Goal: Task Accomplishment & Management: Manage account settings

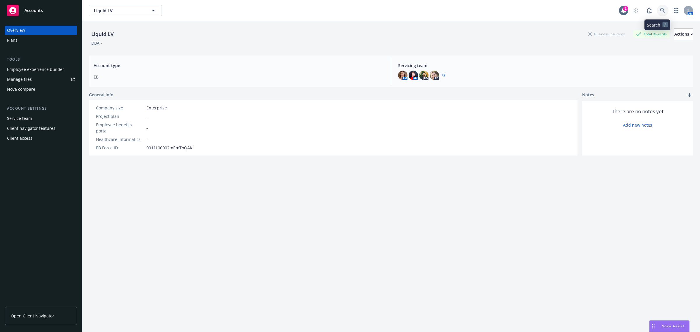
click at [660, 9] on link at bounding box center [663, 11] width 12 height 12
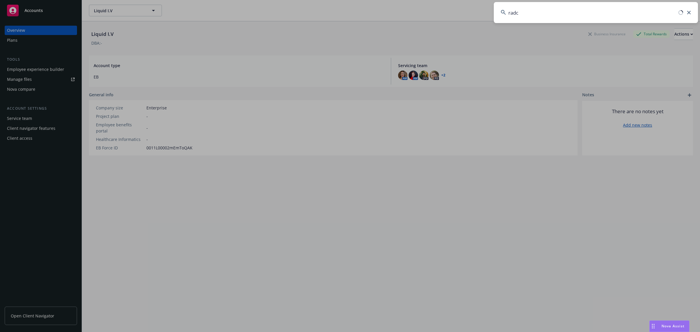
type input "radco"
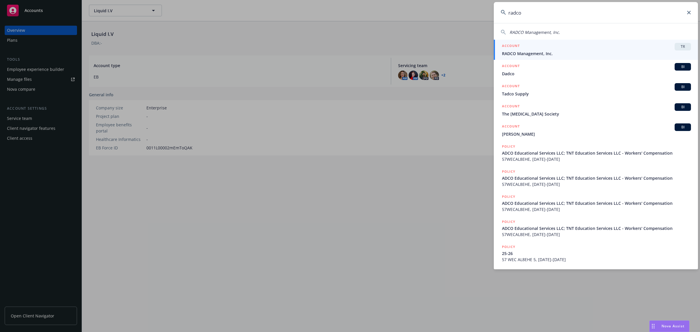
click at [613, 56] on span "RADCO Management, Inc." at bounding box center [596, 53] width 189 height 6
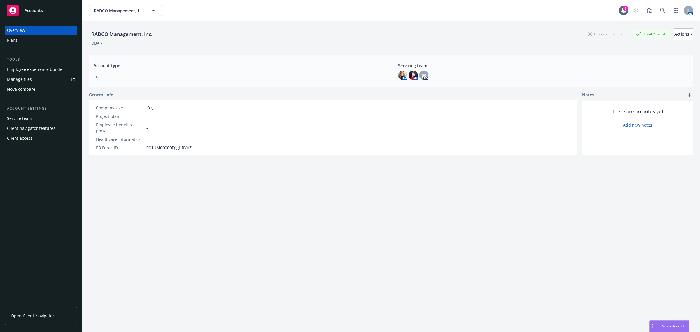
click at [40, 66] on div "Employee experience builder" at bounding box center [35, 69] width 57 height 9
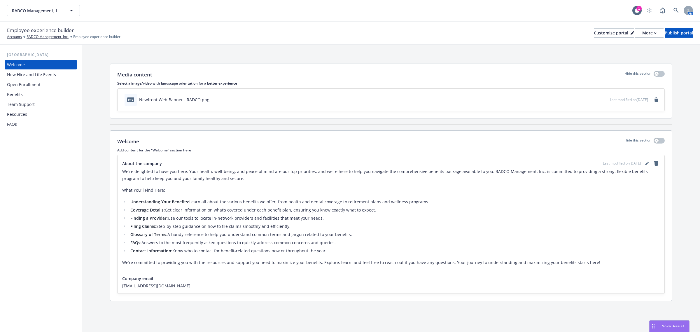
click at [22, 97] on div "Benefits" at bounding box center [15, 94] width 16 height 9
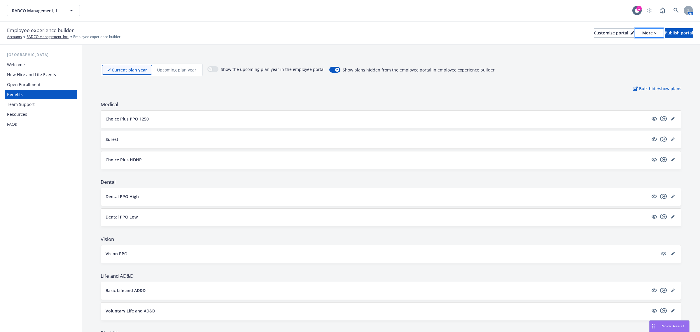
click at [635, 30] on button "More" at bounding box center [649, 32] width 28 height 9
click at [622, 46] on link "Copy preview link" at bounding box center [618, 46] width 53 height 12
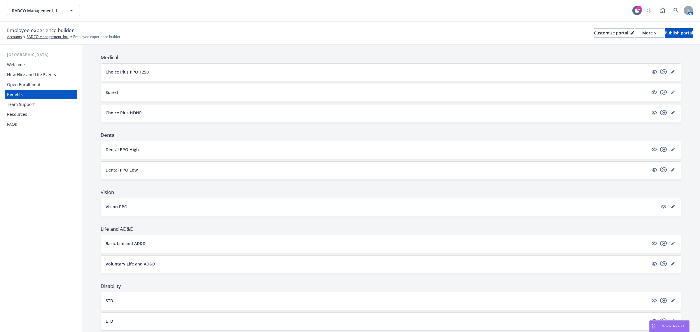
scroll to position [146, 0]
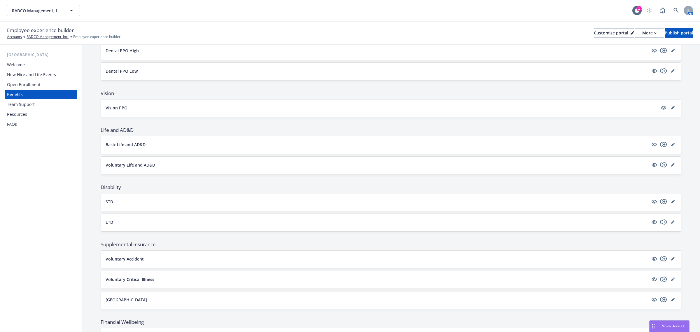
click at [163, 147] on button "Basic Life and AD&D" at bounding box center [377, 145] width 543 height 6
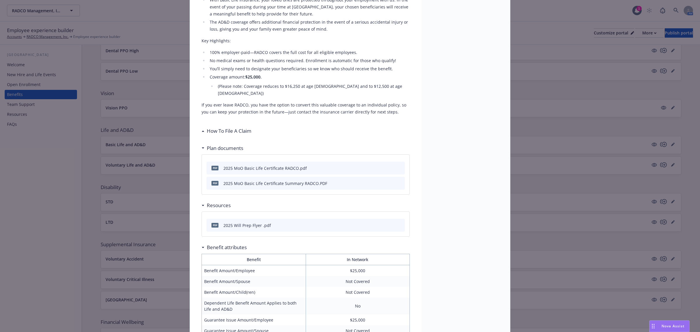
scroll to position [200, 0]
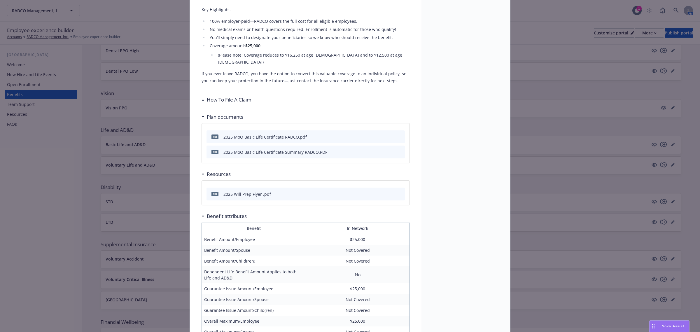
click at [230, 96] on h3 "How To File A Claim" at bounding box center [229, 100] width 45 height 8
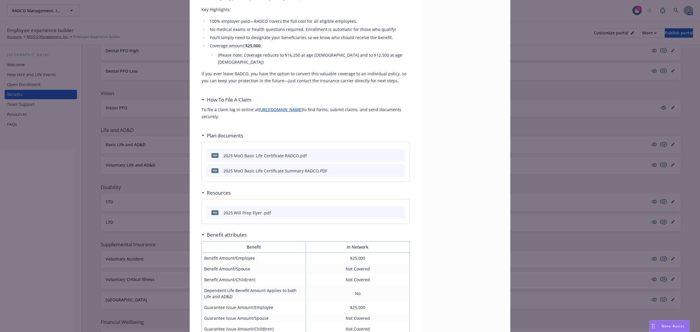
click at [280, 107] on link "[URL][DOMAIN_NAME]" at bounding box center [281, 110] width 44 height 6
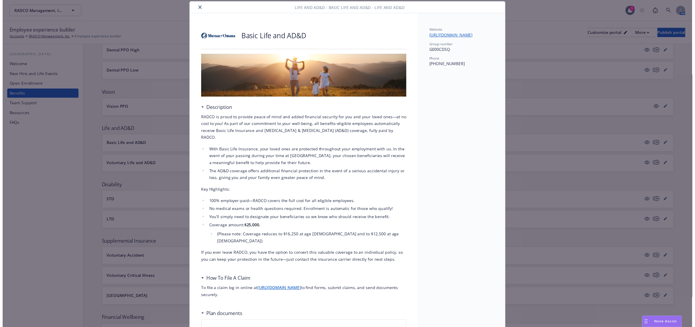
scroll to position [0, 0]
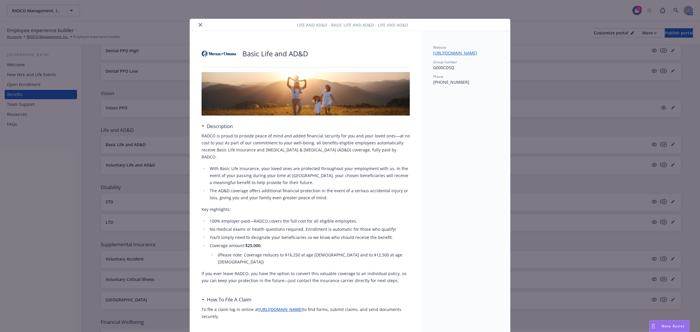
click at [197, 24] on button "close" at bounding box center [200, 24] width 7 height 7
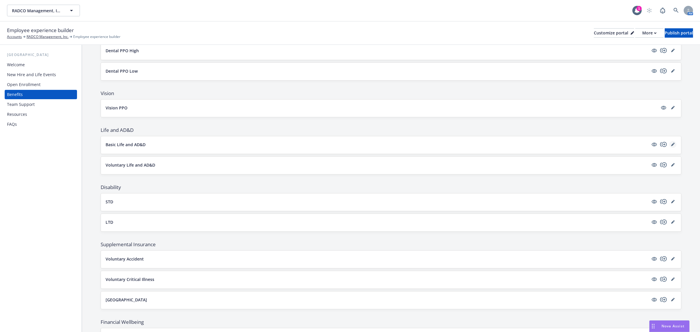
click at [670, 144] on link "editPencil" at bounding box center [673, 144] width 7 height 7
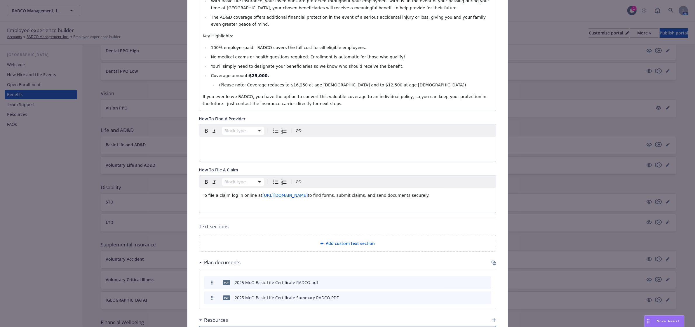
scroll to position [221, 0]
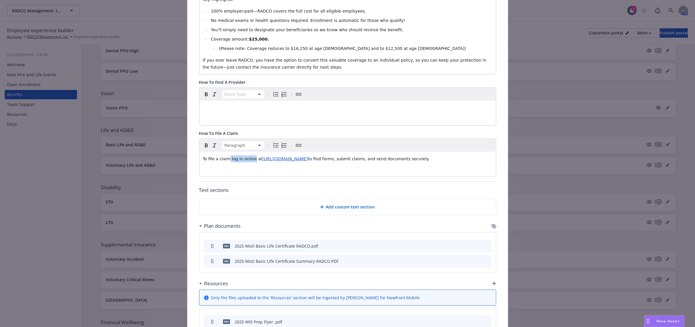
drag, startPoint x: 247, startPoint y: 159, endPoint x: 225, endPoint y: 159, distance: 22.5
click at [225, 159] on span "To file a claim log in online at" at bounding box center [233, 158] width 60 height 5
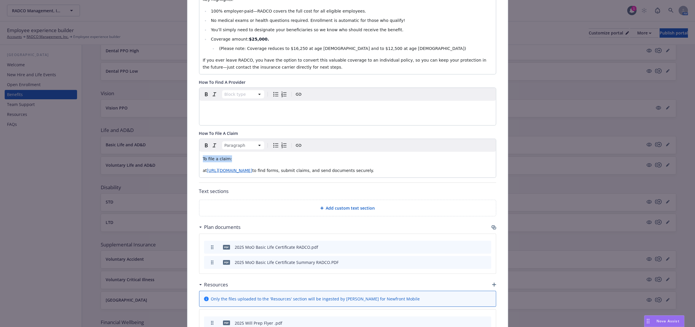
drag, startPoint x: 234, startPoint y: 161, endPoint x: 186, endPoint y: 156, distance: 48.7
click at [187, 156] on div "Fields that are left empty won't be displayed to the client Custom carrier cont…" at bounding box center [347, 92] width 320 height 555
click at [241, 160] on span "Visit Mutual of Omaha Online" at bounding box center [233, 158] width 60 height 5
drag, startPoint x: 261, startPoint y: 159, endPoint x: 298, endPoint y: 163, distance: 36.7
click at [298, 163] on div "Visit Mutual of Omaha Life Claim Online at [URL][DOMAIN_NAME] to find forms, su…" at bounding box center [347, 165] width 296 height 26
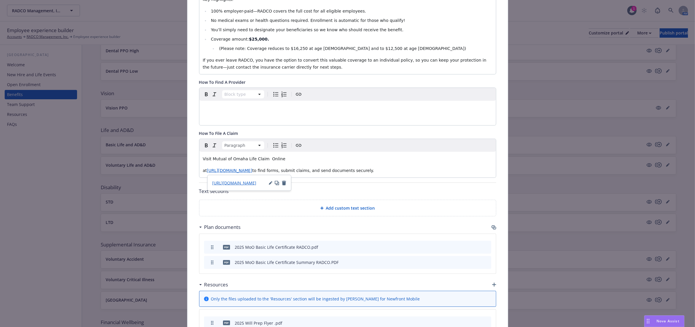
click at [296, 159] on p "Visit Mutual of Omaha Life Claim Online" at bounding box center [347, 158] width 289 height 7
drag, startPoint x: 260, startPoint y: 160, endPoint x: 292, endPoint y: 158, distance: 31.6
click at [292, 158] on p "Visit Mutual of Omaha Life Claim Online" at bounding box center [347, 158] width 289 height 7
click at [257, 161] on span "Visit Mutual of Omaha Life Claim Online" at bounding box center [244, 158] width 83 height 5
drag, startPoint x: 258, startPoint y: 159, endPoint x: 249, endPoint y: 159, distance: 9.3
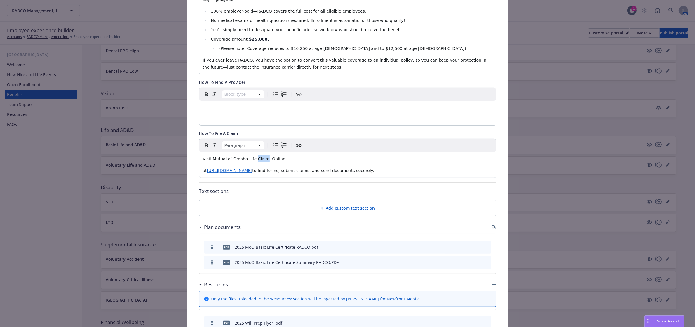
click at [249, 159] on span "Visit Mutual of Omaha Life Claim Online" at bounding box center [244, 158] width 83 height 5
click at [240, 160] on span "Visit Mutual of Omaha Life Insurance Claims Submission Online" at bounding box center [268, 158] width 131 height 5
click at [306, 160] on span "Visit Mutual of Omaha's Life Insurance Claims Submission Online" at bounding box center [270, 158] width 134 height 5
drag, startPoint x: 304, startPoint y: 158, endPoint x: 244, endPoint y: 163, distance: 60.0
click at [244, 162] on p "Visit Mutual of Omaha's Life Insurance Claims Submission Online" at bounding box center [347, 158] width 289 height 7
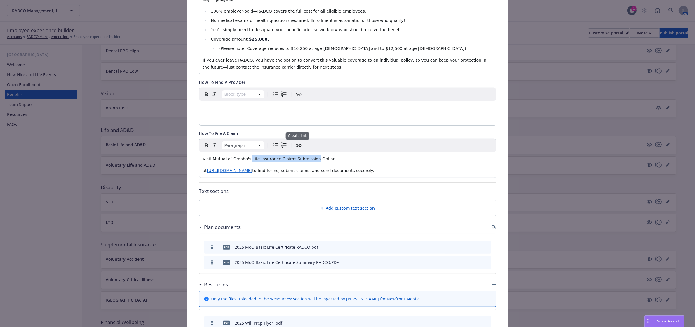
click at [295, 146] on icon "Create link" at bounding box center [298, 145] width 7 height 7
click at [285, 186] on input "URL" at bounding box center [274, 183] width 74 height 12
type input "[URL][DOMAIN_NAME]"
click at [300, 198] on span "Save" at bounding box center [301, 199] width 9 height 6
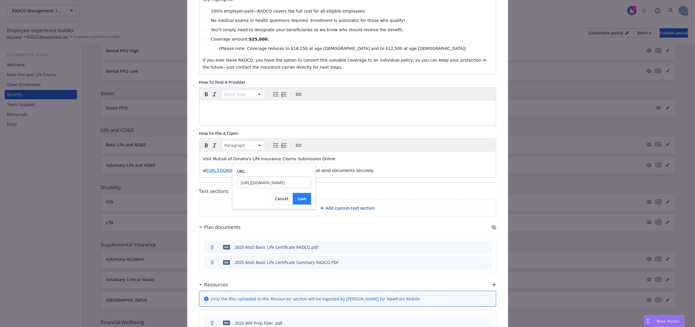
scroll to position [0, 0]
click at [340, 162] on p "Visit Mutual of Omaha's Life Insurance Claims Submission Online" at bounding box center [347, 158] width 289 height 7
drag, startPoint x: 406, startPoint y: 170, endPoint x: 197, endPoint y: 174, distance: 209.2
click at [199, 174] on div "Visit Mutual of Omaha's Life Insurance Claims Submission Online at [URL][DOMAIN…" at bounding box center [347, 165] width 296 height 26
click at [234, 171] on p "editable markdown" at bounding box center [347, 170] width 289 height 7
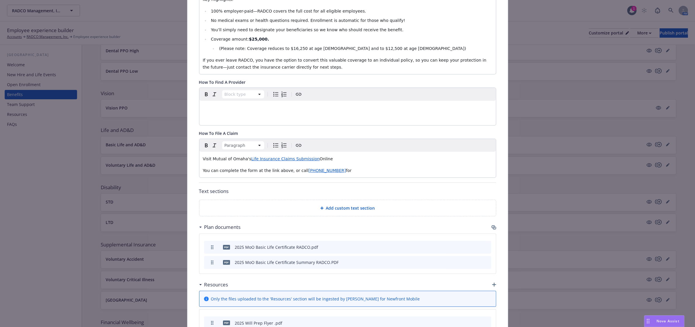
drag, startPoint x: 333, startPoint y: 170, endPoint x: 325, endPoint y: 171, distance: 8.4
click at [325, 171] on p "You can complete the form at the link above, or call [PHONE_NUMBER] for" at bounding box center [347, 170] width 289 height 7
click at [326, 160] on p "Visit Mutual of Omaha's Life Insurance Claims Submission Online" at bounding box center [347, 158] width 289 height 7
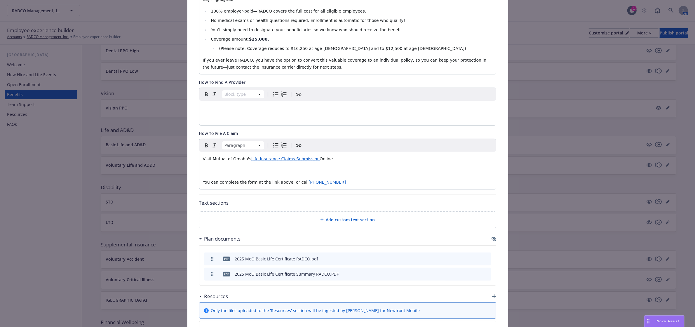
click at [282, 146] on icon "Numbered list" at bounding box center [283, 145] width 7 height 7
drag, startPoint x: 307, startPoint y: 160, endPoint x: 339, endPoint y: 161, distance: 32.1
click at [339, 161] on p "Visit Mutual of Omaha's Life Insurance Claims Submission Online" at bounding box center [347, 158] width 289 height 7
click at [331, 170] on li "Complete the Claim Form" at bounding box center [350, 170] width 283 height 7
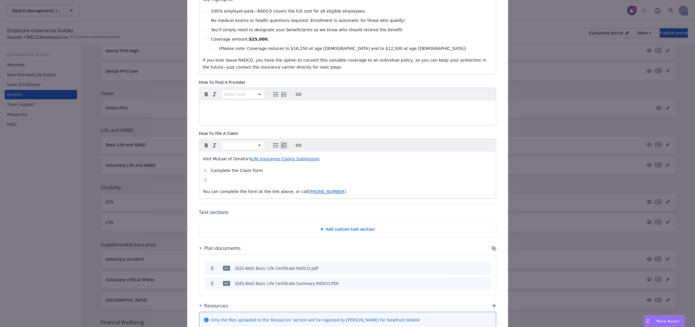
scroll to position [184, 0]
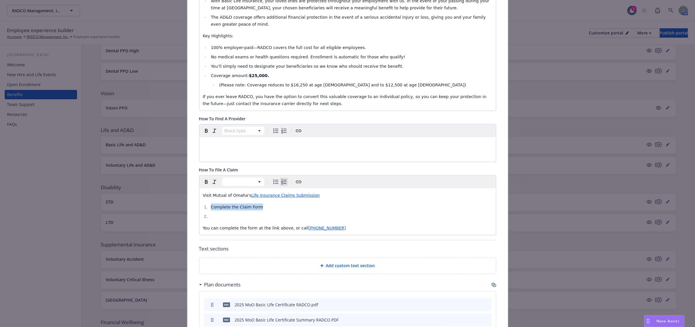
drag, startPoint x: 269, startPoint y: 206, endPoint x: 213, endPoint y: 208, distance: 55.8
click at [209, 207] on li "Complete the Claim Form" at bounding box center [350, 206] width 283 height 7
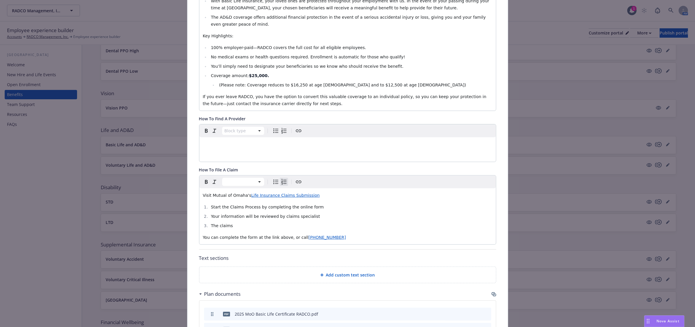
click at [276, 217] on span "Your information will be reviewed by claims specialist" at bounding box center [265, 216] width 109 height 5
click at [235, 223] on li "The claims" at bounding box center [350, 225] width 283 height 7
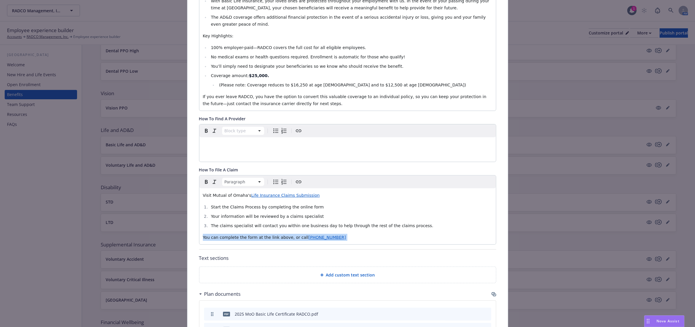
drag, startPoint x: 328, startPoint y: 238, endPoint x: 190, endPoint y: 239, distance: 137.4
click at [190, 239] on div "Fields that are left empty won't be displayed to the client Custom carrier cont…" at bounding box center [347, 143] width 320 height 585
click at [219, 237] on span "[PHONE_NUMBER]" at bounding box center [228, 237] width 37 height 5
click at [373, 270] on div "Add custom text section" at bounding box center [347, 275] width 296 height 16
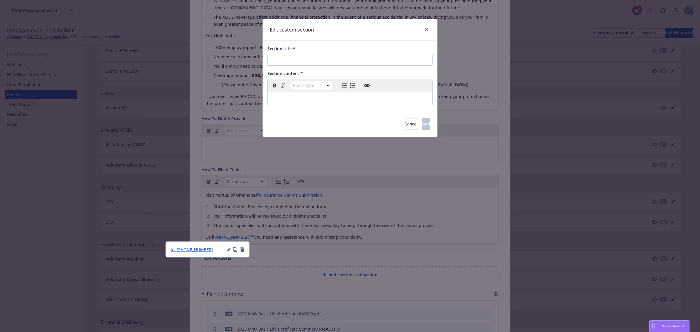
click at [385, 131] on div "Cancel Add" at bounding box center [350, 124] width 174 height 26
click at [405, 123] on span "Cancel" at bounding box center [411, 124] width 13 height 6
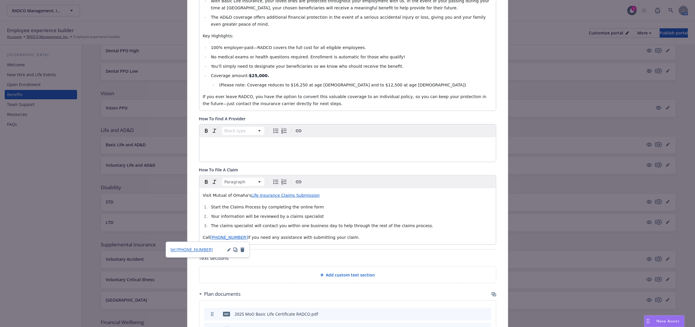
click at [247, 231] on div "Visit Mutual of Omaha's Life Insurance Claims Submission Start the Claims Proce…" at bounding box center [347, 216] width 296 height 56
drag, startPoint x: 238, startPoint y: 238, endPoint x: 208, endPoint y: 236, distance: 29.8
click at [208, 236] on p "Call [PHONE_NUMBER] if you need any assistance with submitting your claim." at bounding box center [347, 237] width 289 height 7
click at [249, 250] on icon "button" at bounding box center [250, 248] width 3 height 3
click at [244, 248] on icon "button" at bounding box center [244, 250] width 4 height 4
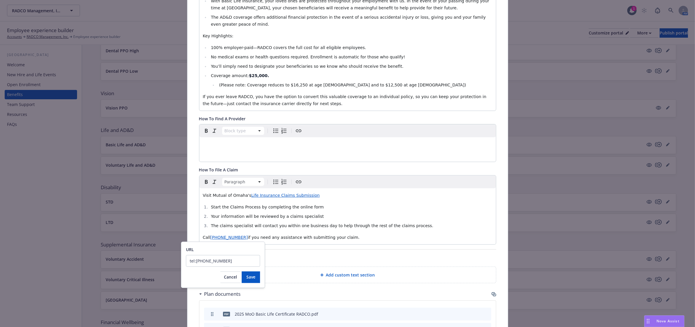
drag, startPoint x: 244, startPoint y: 259, endPoint x: 180, endPoint y: 260, distance: 63.6
click at [180, 260] on body "RADCO Management, Inc. RADCO Management, Inc. 1 AM Employee experience builder …" at bounding box center [347, 219] width 695 height 439
drag, startPoint x: 230, startPoint y: 263, endPoint x: 185, endPoint y: 262, distance: 44.4
click at [185, 262] on div "URL tel:[PHONE_NUMBER] Cancel Save" at bounding box center [223, 265] width 84 height 46
click at [247, 277] on span "Save" at bounding box center [250, 277] width 9 height 6
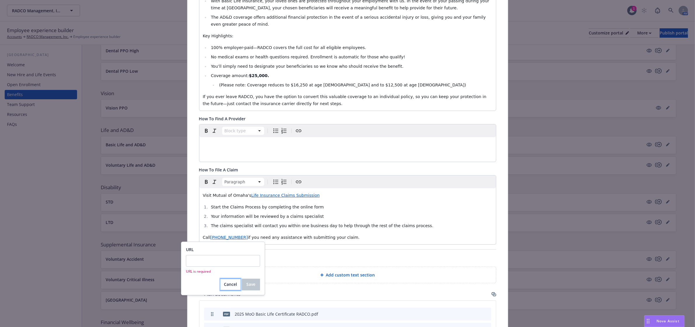
click at [230, 282] on span "Cancel" at bounding box center [230, 285] width 13 height 6
click at [298, 180] on icon "Create link" at bounding box center [298, 181] width 7 height 7
drag, startPoint x: 246, startPoint y: 263, endPoint x: 188, endPoint y: 262, distance: 58.4
click at [188, 262] on input "tel:[PHONE_NUMBER]" at bounding box center [223, 261] width 74 height 12
click at [239, 276] on button "Cancel" at bounding box center [230, 277] width 20 height 12
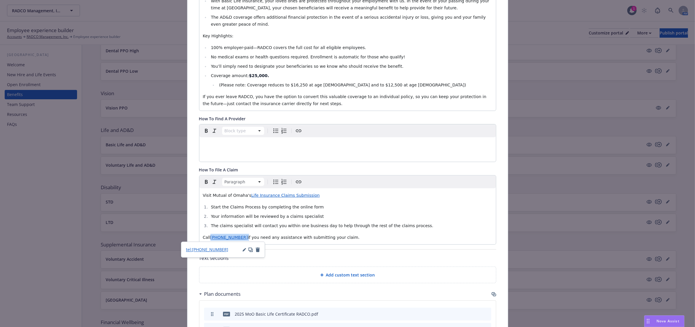
click at [257, 250] on icon "button" at bounding box center [258, 249] width 4 height 5
click at [283, 246] on div "Fields that are left empty won't be displayed to the client Custom carrier cont…" at bounding box center [347, 143] width 297 height 557
drag, startPoint x: 235, startPoint y: 237, endPoint x: 218, endPoint y: 241, distance: 18.3
click at [212, 240] on span "Call [PHONE_NUMBER] if you need any assistance with submitting your claim." at bounding box center [282, 237] width 159 height 5
drag, startPoint x: 237, startPoint y: 239, endPoint x: 209, endPoint y: 237, distance: 28.0
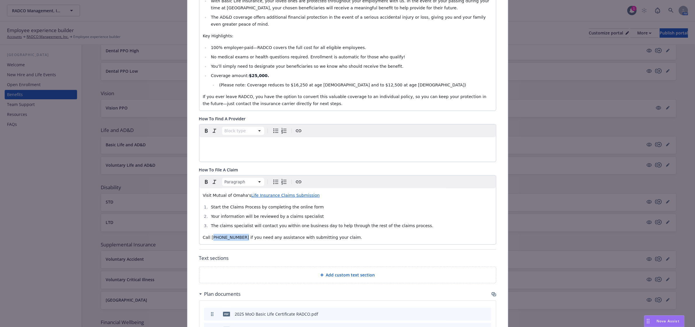
click at [209, 237] on span "Call [PHONE_NUMBER] if you need any assistance with submitting your claim." at bounding box center [282, 237] width 159 height 5
click at [217, 239] on span "Call [PHONE_NUMBER] if you need any assistance with submitting your claim." at bounding box center [282, 237] width 159 height 5
drag, startPoint x: 209, startPoint y: 239, endPoint x: 237, endPoint y: 239, distance: 28.3
click at [237, 239] on span "Call [PHONE_NUMBER] if you need any assistance with submitting your claim." at bounding box center [282, 237] width 159 height 5
click at [203, 182] on icon "button" at bounding box center [206, 181] width 7 height 7
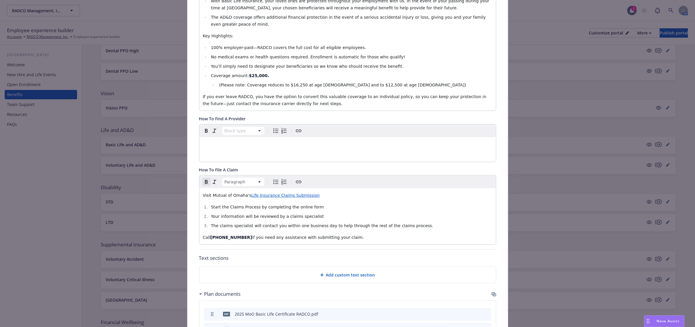
click at [294, 229] on li "The claims specialist will contact you within one business day to help through …" at bounding box center [350, 225] width 283 height 7
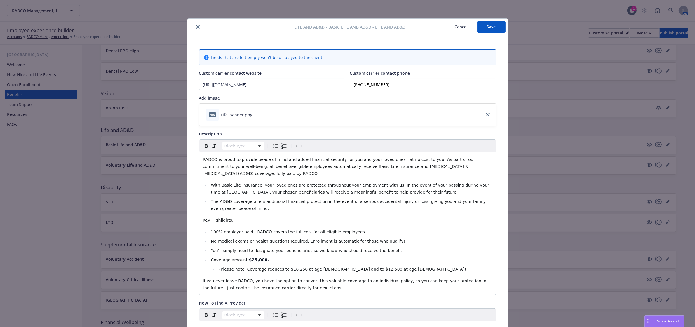
scroll to position [0, 0]
click at [485, 34] on div "Life and AD&D - Basic Life and AD&D - Life and AD&D Cancel Save" at bounding box center [347, 27] width 320 height 17
click at [486, 27] on button "Save" at bounding box center [491, 27] width 28 height 12
click at [491, 27] on button "Save" at bounding box center [491, 27] width 28 height 12
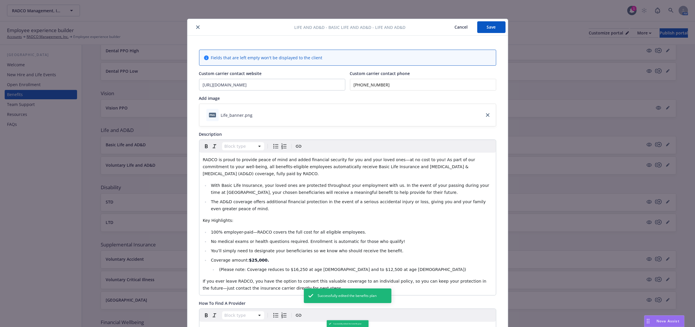
click at [196, 28] on icon "close" at bounding box center [198, 27] width 4 height 4
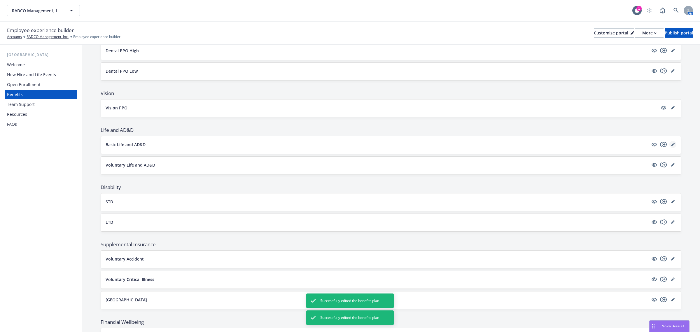
click at [671, 145] on icon "editPencil" at bounding box center [673, 145] width 4 height 4
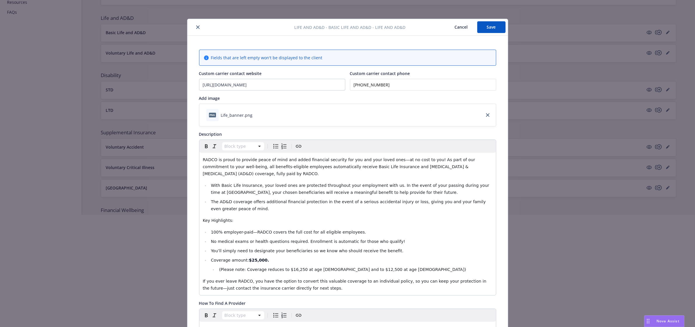
click at [196, 25] on icon "close" at bounding box center [198, 27] width 4 height 4
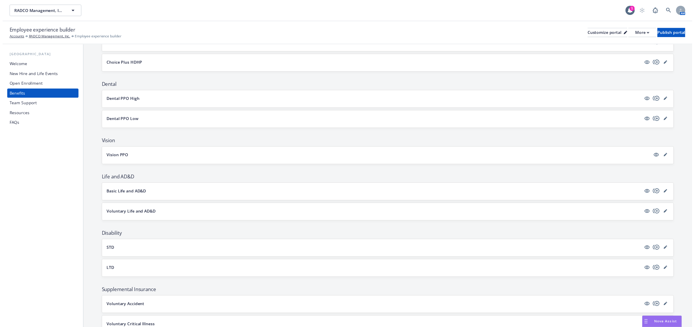
scroll to position [109, 0]
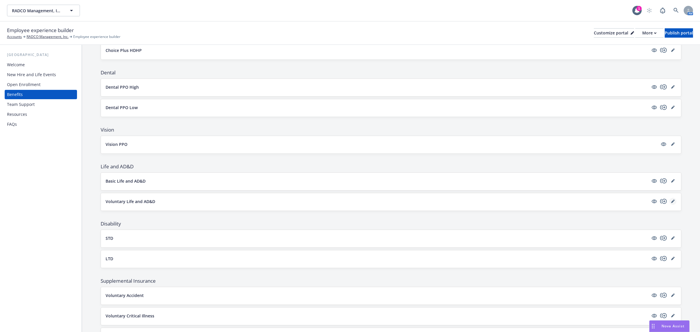
click at [671, 201] on icon "editPencil" at bounding box center [673, 202] width 4 height 4
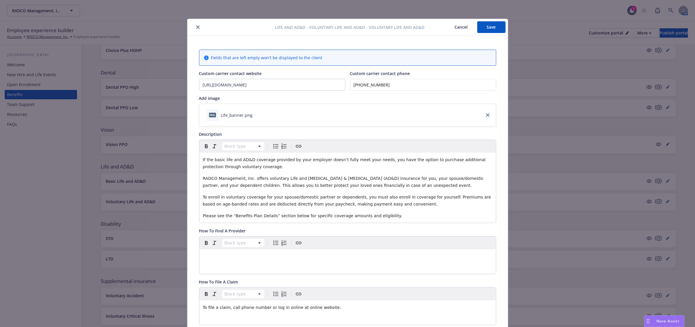
scroll to position [18, 0]
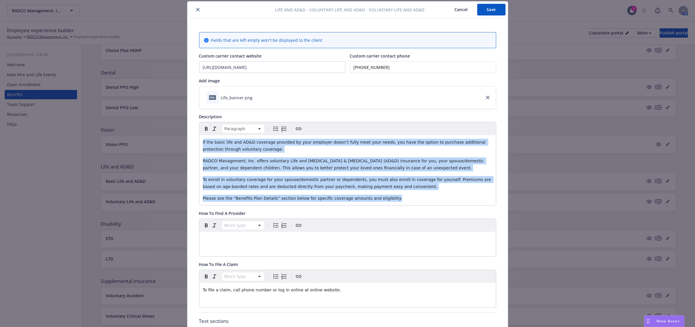
drag, startPoint x: 388, startPoint y: 199, endPoint x: 198, endPoint y: 143, distance: 198.4
click at [199, 143] on div "If the basic life and AD&D coverage provided by your employer doesn’t fully mee…" at bounding box center [347, 170] width 296 height 70
copy div "If the basic life and AD&D coverage provided by your employer doesn’t fully mee…"
click at [649, 322] on div "Drag to move" at bounding box center [647, 320] width 7 height 11
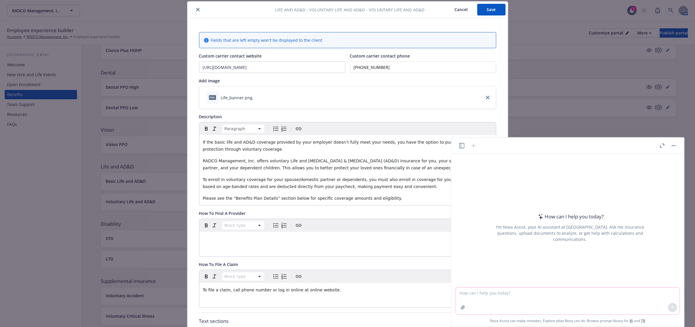
click at [598, 302] on textarea at bounding box center [567, 300] width 223 height 27
paste textarea "If the basic life and AD&D coverage provided by your employer doesn’t fully mee…"
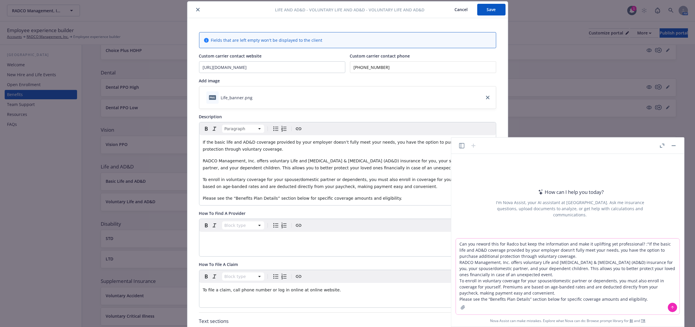
type textarea "Can you reword this for Radco but keep the information and make it uplifting ye…"
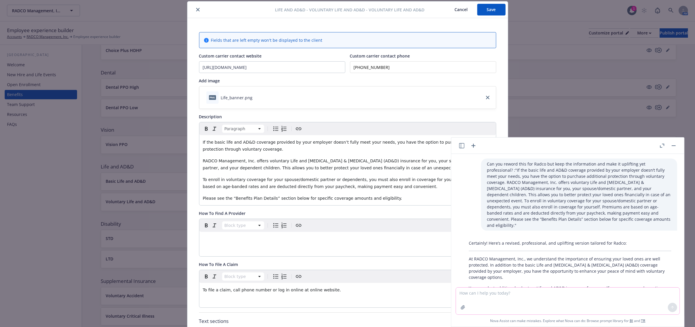
scroll to position [71, 0]
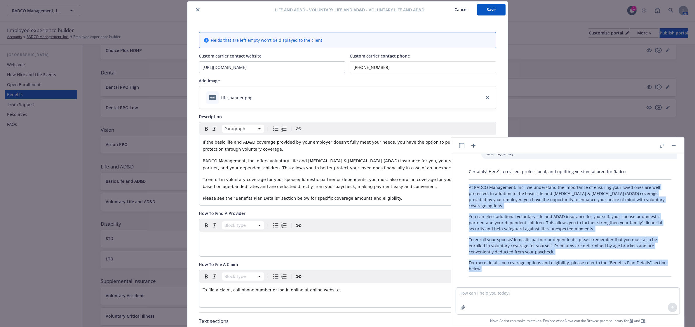
drag, startPoint x: 470, startPoint y: 180, endPoint x: 530, endPoint y: 261, distance: 100.3
click at [530, 261] on div "Certainly! Here’s a revised, professional, and uplifting version tailored for R…" at bounding box center [570, 222] width 214 height 113
copy div "At RADCO Management, Inc., we understand the importance of ensuring your loved …"
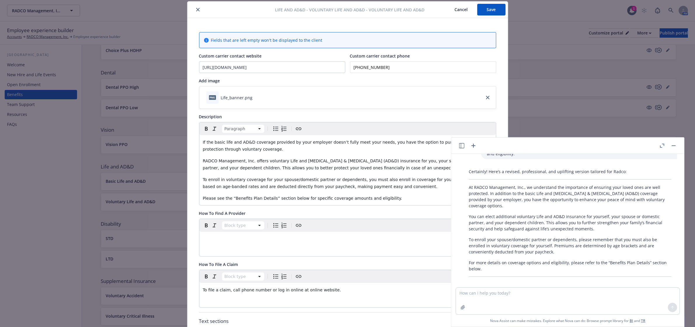
click at [279, 183] on p "To enroll in voluntary coverage for your spouse/domestic partner or dependents,…" at bounding box center [347, 183] width 289 height 14
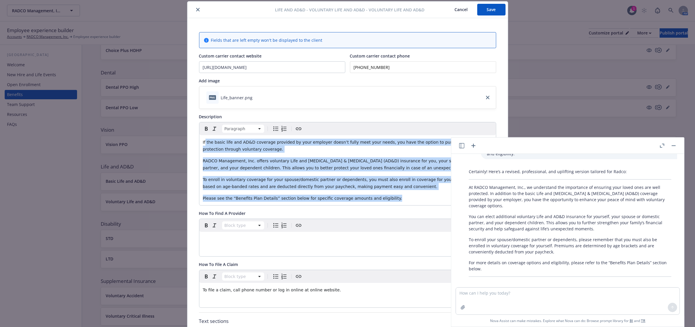
drag, startPoint x: 365, startPoint y: 198, endPoint x: 202, endPoint y: 140, distance: 172.6
click at [202, 140] on div "If the basic life and AD&D coverage provided by your employer doesn’t fully mee…" at bounding box center [347, 170] width 296 height 70
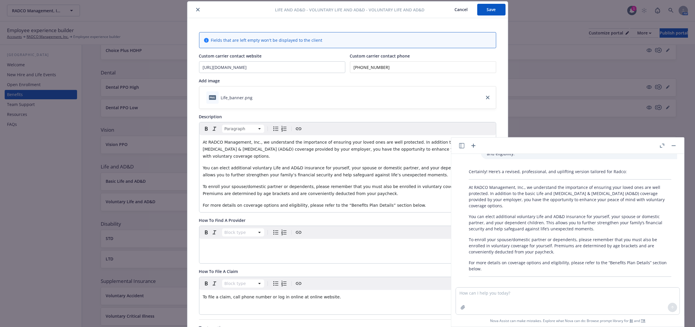
click at [675, 145] on button "button" at bounding box center [673, 145] width 7 height 7
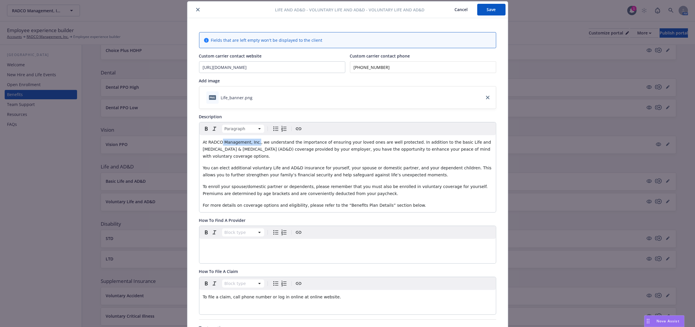
drag, startPoint x: 252, startPoint y: 142, endPoint x: 219, endPoint y: 141, distance: 32.7
click at [219, 141] on span "At RADCO Management, Inc., we understand the importance of ensuring your loved …" at bounding box center [347, 149] width 289 height 19
click at [397, 142] on span "At [GEOGRAPHIC_DATA], we understand the importance of ensuring your loved ones …" at bounding box center [347, 149] width 289 height 19
drag, startPoint x: 282, startPoint y: 149, endPoint x: 231, endPoint y: 149, distance: 50.2
click at [231, 149] on span "At [GEOGRAPHIC_DATA], we understand the importance of ensuring your loved ones …" at bounding box center [347, 149] width 289 height 19
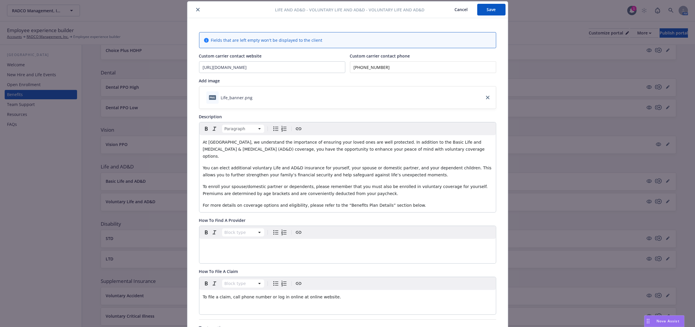
click at [226, 165] on span "You can elect additional voluntary Life and AD&D insurance for yourself, your s…" at bounding box center [348, 171] width 290 height 12
click at [247, 165] on span "You can elect additional voluntary Life and AD&D insurance for yourself, your s…" at bounding box center [348, 171] width 290 height 12
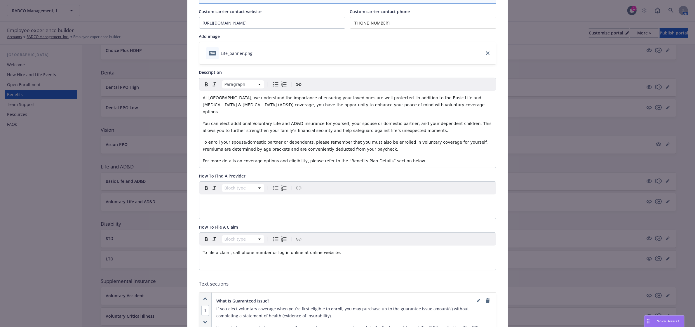
scroll to position [0, 0]
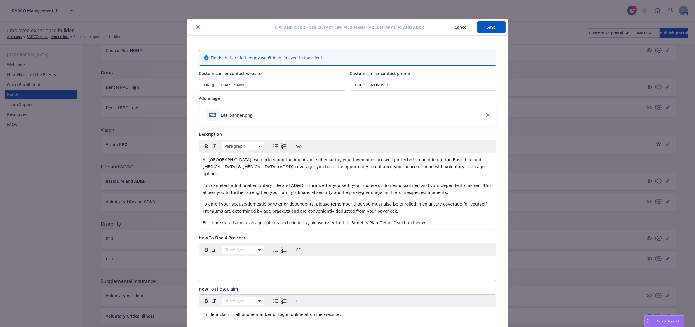
drag, startPoint x: 493, startPoint y: 31, endPoint x: 465, endPoint y: 33, distance: 27.8
click at [493, 31] on button "Save" at bounding box center [491, 27] width 28 height 12
click at [196, 28] on icon "close" at bounding box center [198, 27] width 4 height 4
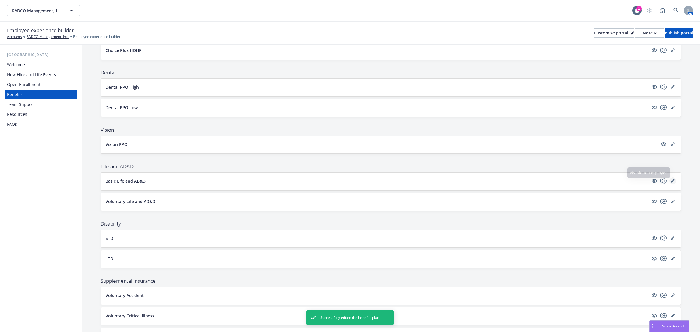
click at [671, 181] on icon "editPencil" at bounding box center [673, 181] width 4 height 4
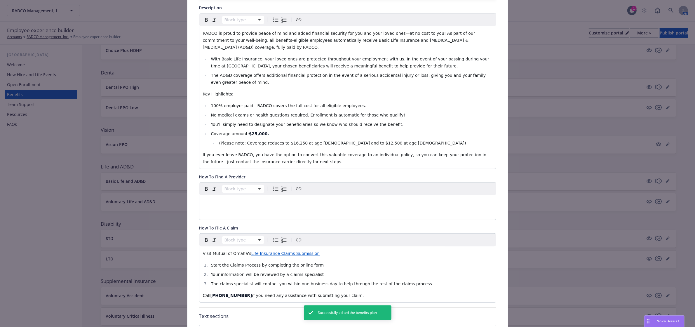
scroll to position [163, 0]
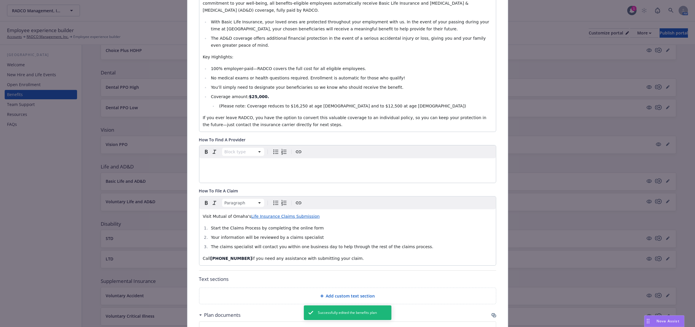
drag, startPoint x: 357, startPoint y: 260, endPoint x: 193, endPoint y: 217, distance: 169.6
click at [193, 217] on div "Fields that are left empty won't be displayed to the client Custom carrier cont…" at bounding box center [347, 164] width 320 height 585
copy div "Visit Mutual of Omaha's Life Insurance Claims Submission Start the Claims Proce…"
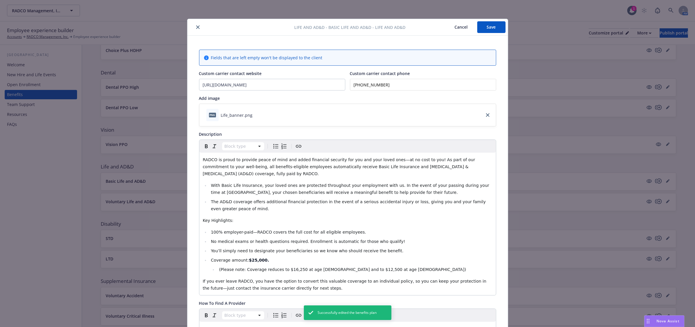
click at [194, 28] on button "close" at bounding box center [197, 27] width 7 height 7
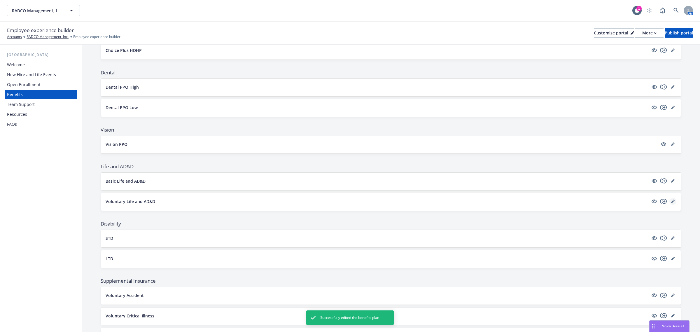
click at [670, 203] on link "editPencil" at bounding box center [673, 201] width 7 height 7
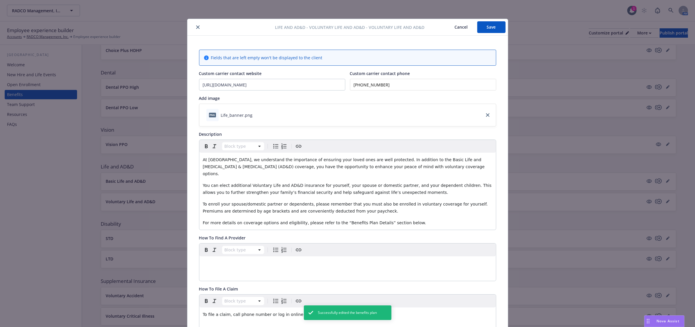
scroll to position [18, 0]
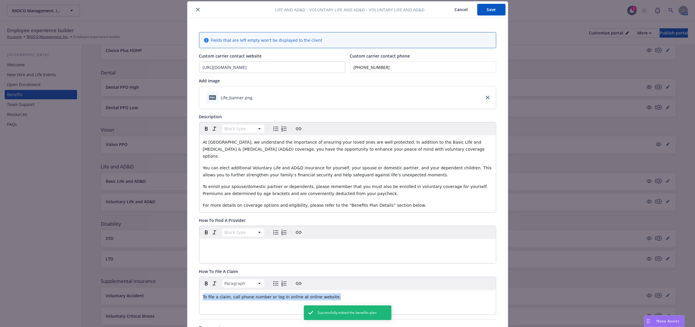
drag, startPoint x: 330, startPoint y: 289, endPoint x: 189, endPoint y: 290, distance: 140.9
click at [189, 290] on div "Fields that are left empty won't be displayed to the client Custom carrier cont…" at bounding box center [347, 289] width 320 height 542
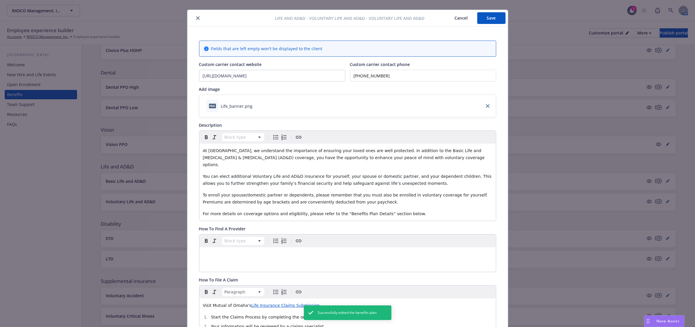
scroll to position [0, 0]
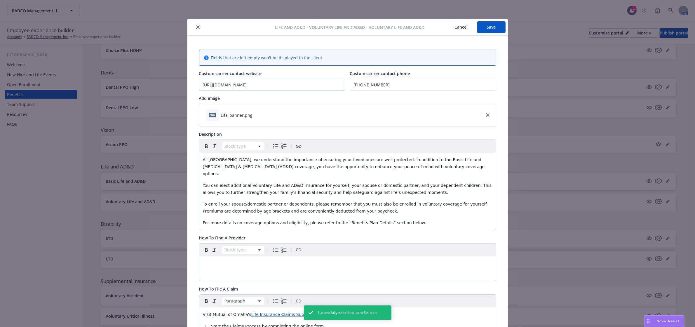
click at [482, 21] on button "Save" at bounding box center [491, 27] width 28 height 12
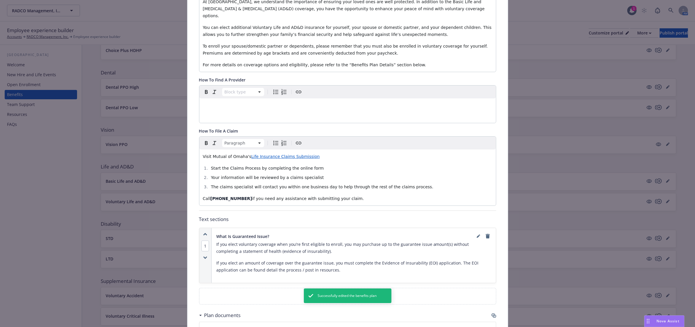
scroll to position [182, 0]
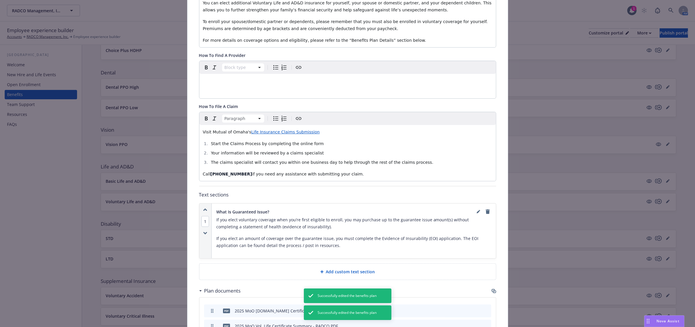
click at [349, 170] on p "Call [PHONE_NUMBER] if you need any assistance with submitting your claim." at bounding box center [347, 173] width 289 height 7
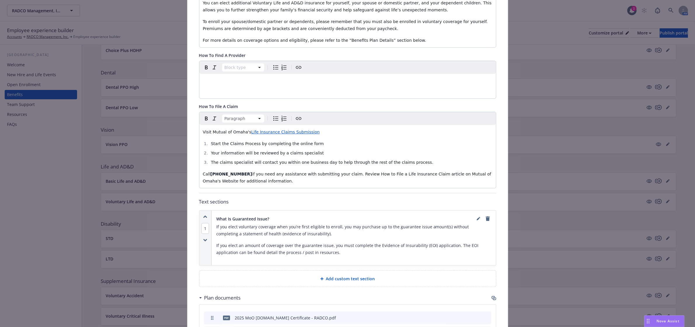
drag, startPoint x: 382, startPoint y: 174, endPoint x: 368, endPoint y: 173, distance: 13.8
click at [382, 174] on p "Call [PHONE_NUMBER] if you need any assistance with submitting your claim. Revi…" at bounding box center [347, 177] width 289 height 14
click at [350, 172] on span "if you need any assistance with submitting your claim. Review How to File a Lif…" at bounding box center [348, 178] width 290 height 12
drag, startPoint x: 352, startPoint y: 167, endPoint x: 411, endPoint y: 167, distance: 58.4
click at [411, 172] on span "if you need any assistance with submitting your claim. Review How to File a Lif…" at bounding box center [348, 178] width 290 height 12
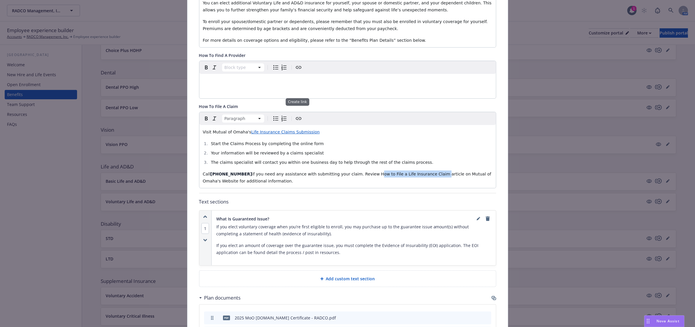
click at [299, 115] on icon "Create link" at bounding box center [298, 118] width 7 height 7
type input "[URL][DOMAIN_NAME]"
click at [406, 206] on span "Save" at bounding box center [409, 207] width 9 height 6
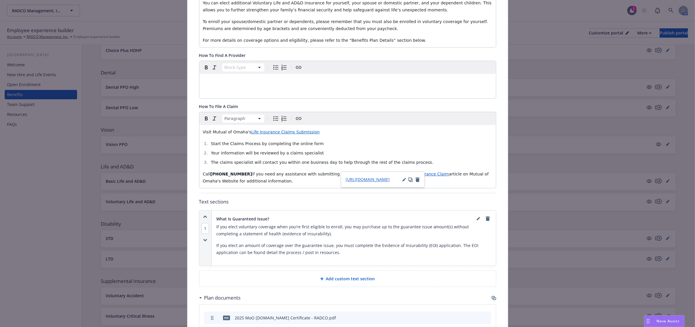
click at [323, 175] on p "Call [PHONE_NUMBER] if you need any assistance with submitting your claim. Revi…" at bounding box center [347, 177] width 289 height 14
click at [338, 172] on span "if you need any assistance with submitting your claim. Review" at bounding box center [316, 174] width 128 height 5
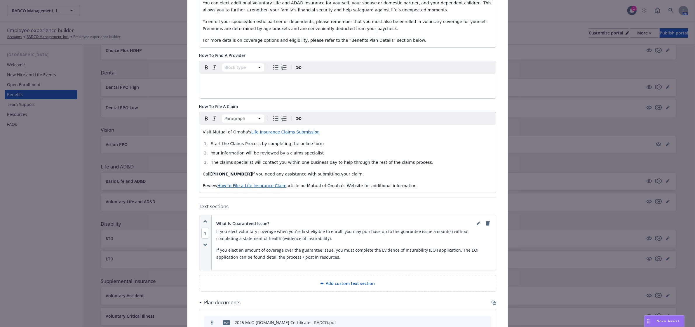
drag, startPoint x: 413, startPoint y: 177, endPoint x: 196, endPoint y: 123, distance: 224.0
click at [196, 123] on div "Fields that are left empty won't be displayed to the client Custom carrier cont…" at bounding box center [347, 145] width 320 height 585
copy div "Visit Mutual of Omaha's Life Insurance Claims Submission Start the Claims Proce…"
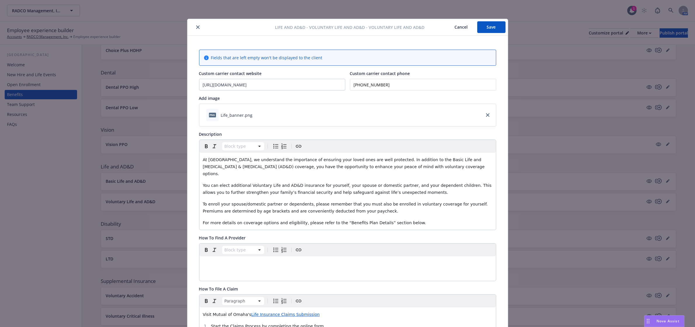
click at [484, 27] on button "Save" at bounding box center [491, 27] width 28 height 12
click at [196, 25] on button "close" at bounding box center [197, 28] width 7 height 7
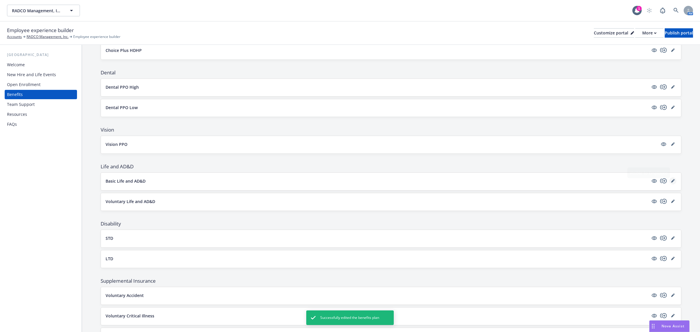
click at [671, 181] on icon "editPencil" at bounding box center [672, 181] width 3 height 3
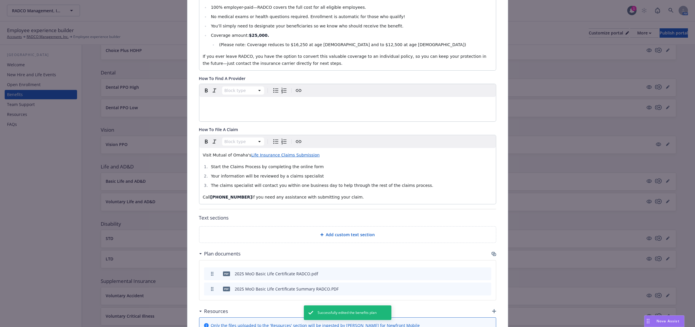
scroll to position [236, 0]
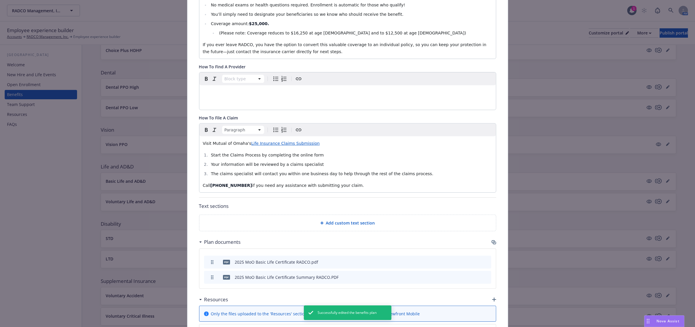
drag, startPoint x: 343, startPoint y: 186, endPoint x: 160, endPoint y: 142, distance: 188.2
click at [160, 142] on div "Life and AD&D - Basic Life and AD&D - Life and AD&D Cancel Save Fields that are…" at bounding box center [347, 163] width 695 height 327
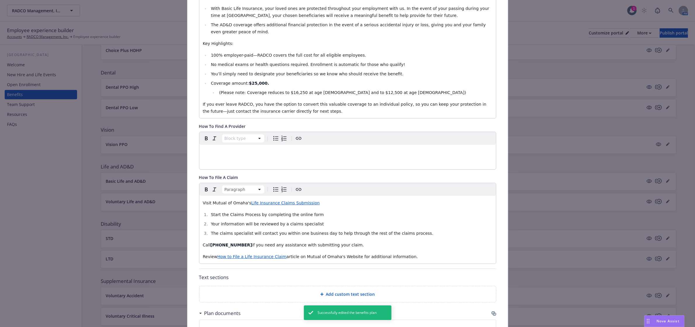
scroll to position [18, 0]
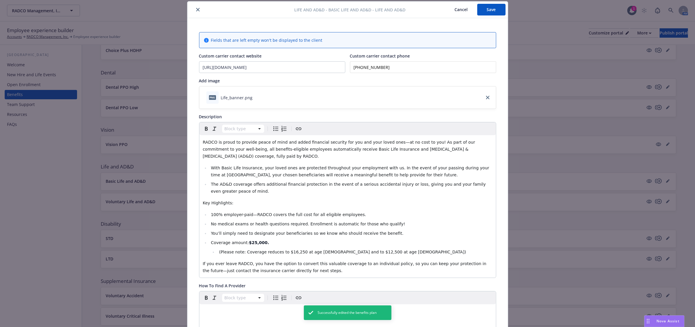
click at [487, 5] on button "Save" at bounding box center [491, 10] width 28 height 12
click at [196, 10] on icon "close" at bounding box center [198, 10] width 4 height 4
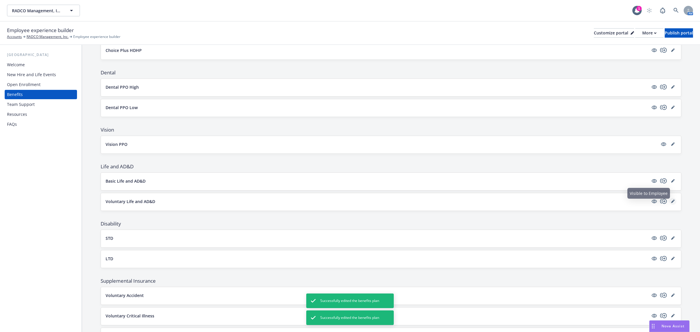
click at [671, 203] on icon "editPencil" at bounding box center [672, 201] width 3 height 3
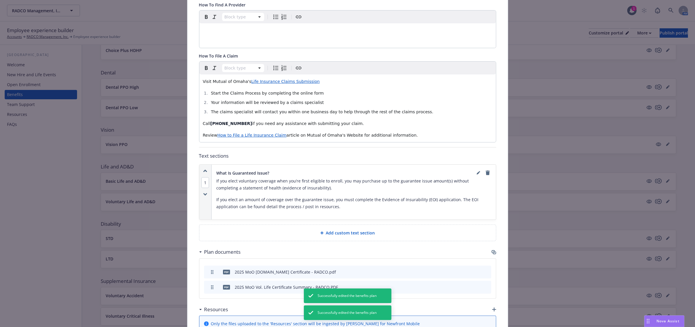
scroll to position [236, 0]
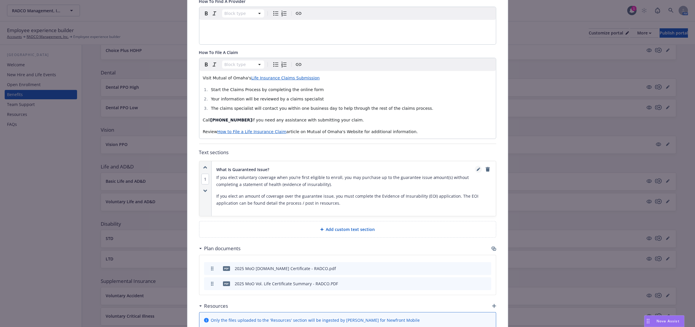
click at [476, 167] on icon "editPencil" at bounding box center [478, 169] width 4 height 4
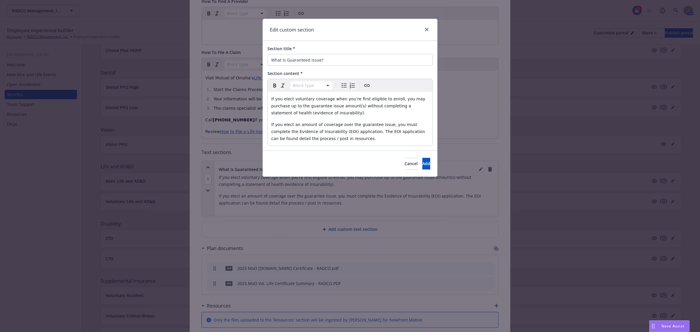
select select "paragraph"
drag, startPoint x: 314, startPoint y: 113, endPoint x: 305, endPoint y: 116, distance: 9.7
click at [273, 114] on span "If you elect voluntary coverage when you’re first eligible to enroll, you may p…" at bounding box center [349, 106] width 156 height 19
click at [347, 132] on span "If you elect an amount of coverage over the guarantee issue, you must complete …" at bounding box center [348, 131] width 155 height 19
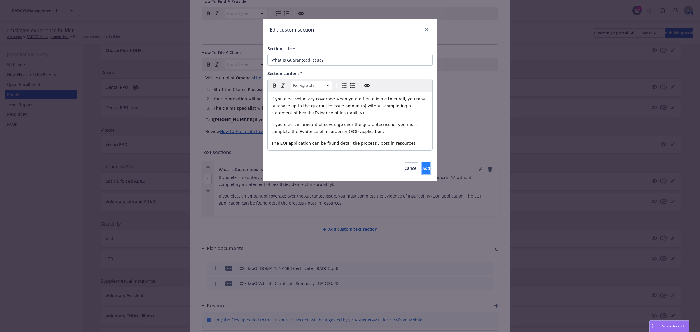
click at [422, 168] on button "Add" at bounding box center [426, 169] width 8 height 12
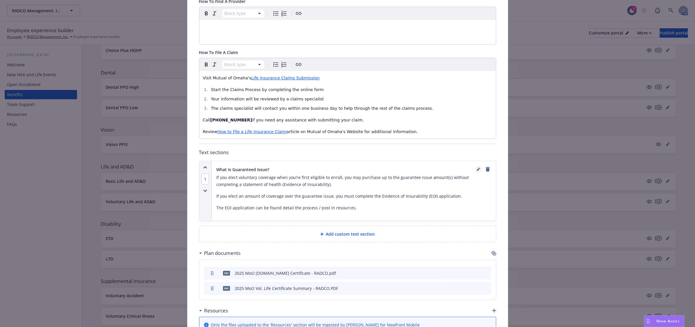
click at [476, 167] on icon "editPencil" at bounding box center [478, 169] width 4 height 4
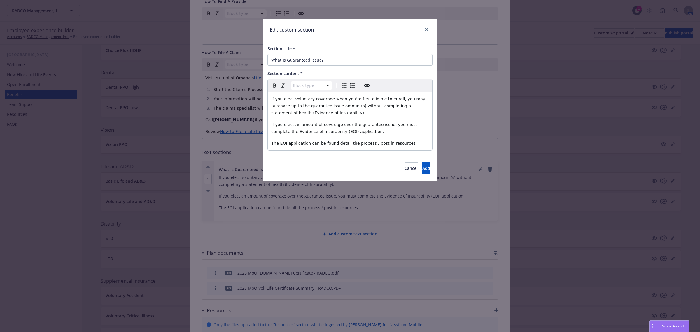
select select "paragraph"
drag, startPoint x: 401, startPoint y: 144, endPoint x: 273, endPoint y: 144, distance: 128.7
click at [273, 144] on p "The EOI application can be found detail the process / post in resources." at bounding box center [350, 143] width 158 height 7
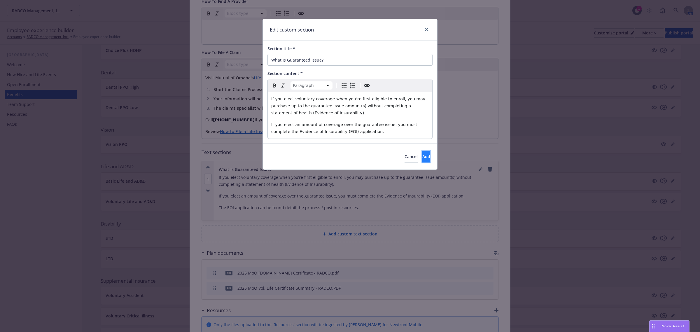
click at [422, 155] on button "Add" at bounding box center [426, 157] width 8 height 12
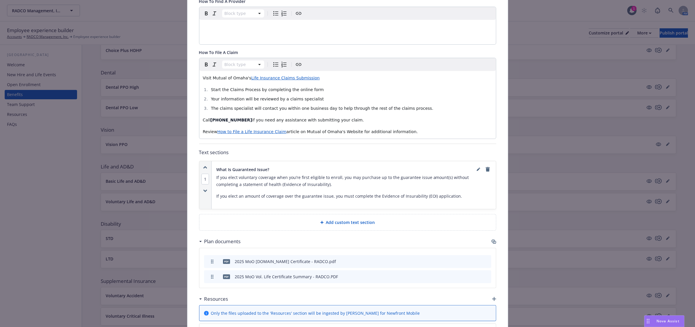
click at [339, 219] on span "Add custom text section" at bounding box center [350, 222] width 49 height 6
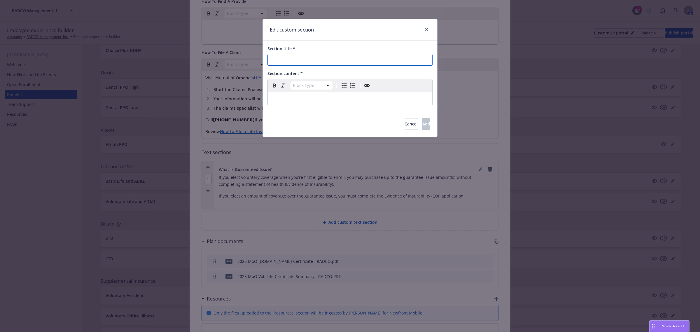
click at [296, 59] on input "Section title *" at bounding box center [350, 60] width 165 height 12
click at [405, 123] on span "Cancel" at bounding box center [411, 124] width 13 height 6
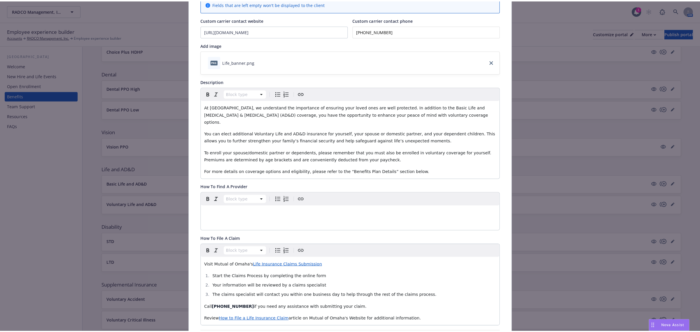
scroll to position [0, 0]
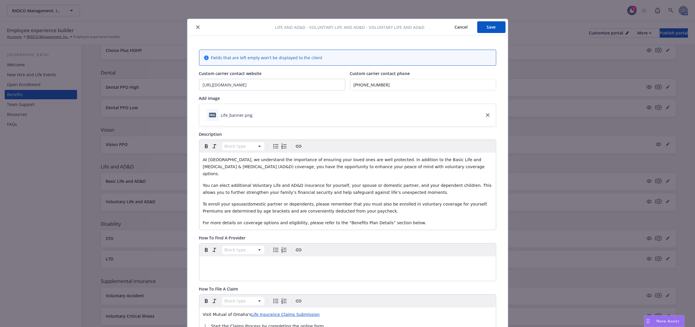
click at [490, 29] on button "Save" at bounding box center [491, 27] width 28 height 12
click at [196, 26] on icon "close" at bounding box center [198, 27] width 4 height 4
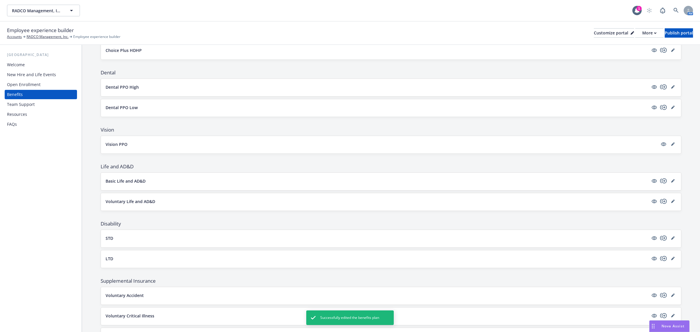
click at [268, 202] on button "Voluntary Life and AD&D" at bounding box center [377, 201] width 543 height 6
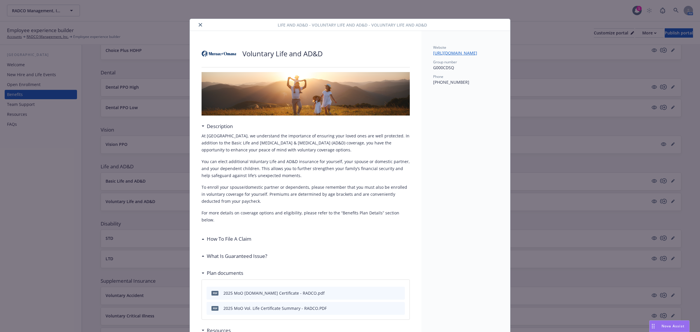
click at [199, 24] on icon "close" at bounding box center [201, 25] width 4 height 4
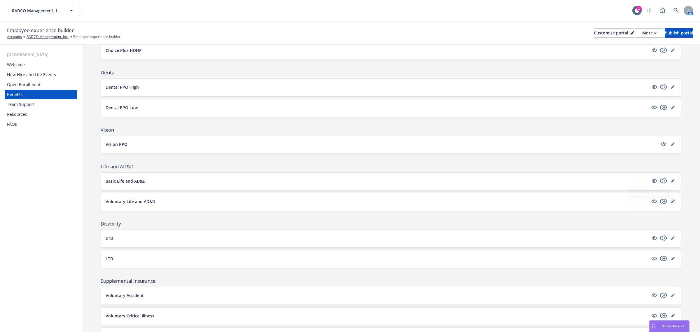
click at [671, 202] on icon "editPencil" at bounding box center [673, 202] width 4 height 4
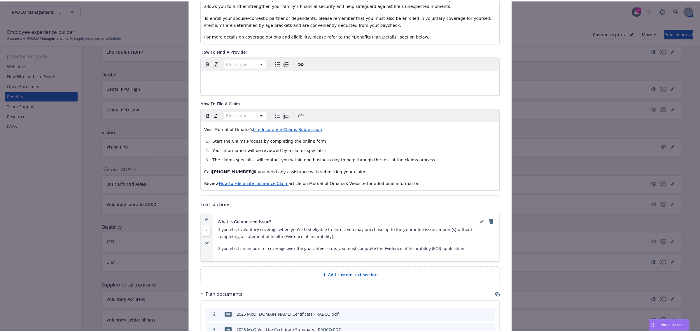
scroll to position [200, 0]
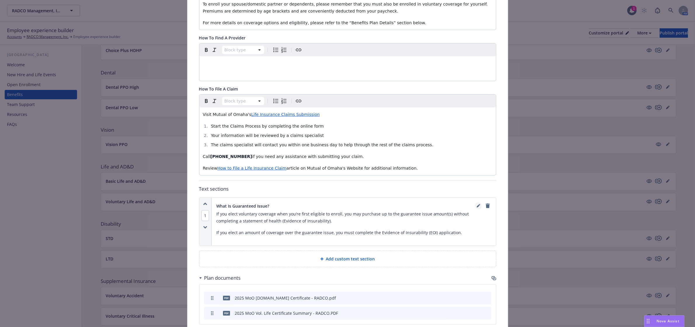
click at [476, 205] on icon "editPencil" at bounding box center [477, 206] width 3 height 3
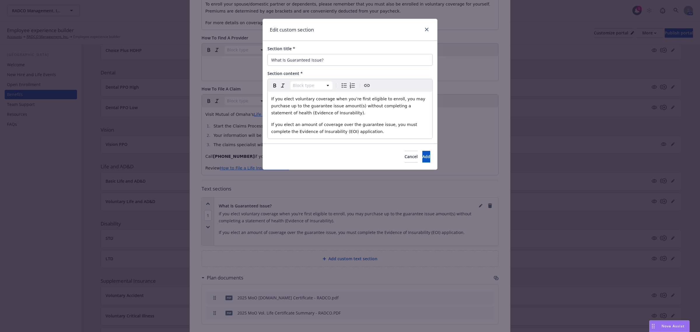
select select "paragraph"
click at [380, 126] on span "If you elect an amount of coverage over the guarantee issue, you must complete …" at bounding box center [344, 128] width 147 height 12
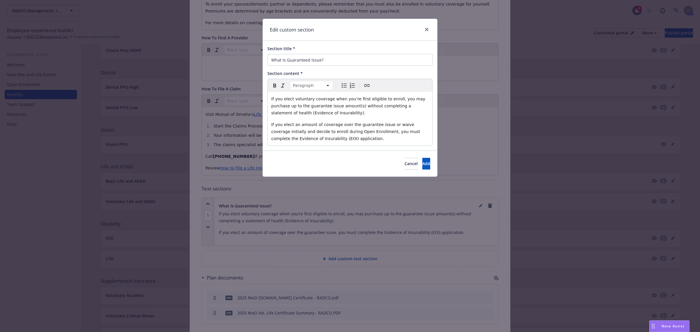
click at [335, 136] on p "If you elect an amount of coverage over the guarantee issue or waive coverage i…" at bounding box center [350, 131] width 158 height 21
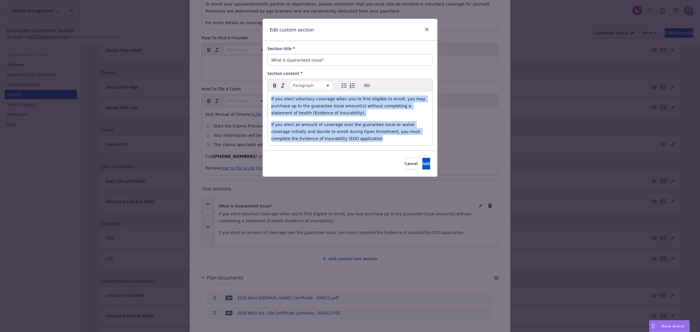
drag, startPoint x: 333, startPoint y: 141, endPoint x: 260, endPoint y: 96, distance: 85.4
click at [260, 96] on div "Edit custom section Section title * What Is Guaranteed Issue? Section content *…" at bounding box center [350, 166] width 700 height 332
click at [326, 113] on p "If you elect voluntary coverage when you’re first eligible to enroll, you may p…" at bounding box center [350, 105] width 158 height 21
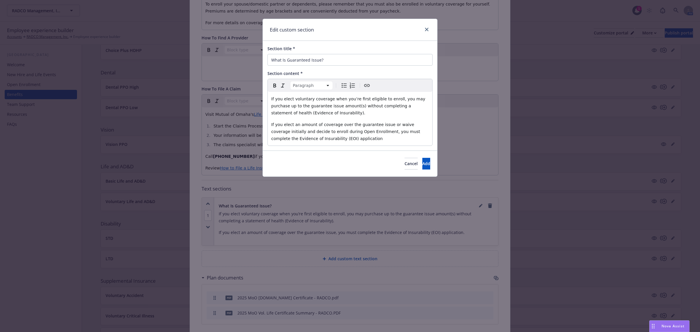
click at [658, 327] on div "Nova Assist" at bounding box center [673, 326] width 32 height 5
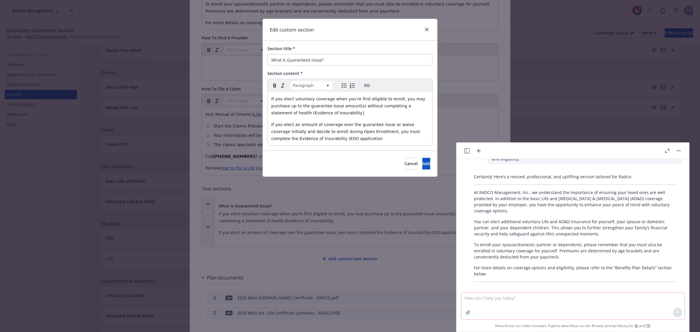
drag, startPoint x: 550, startPoint y: 302, endPoint x: 544, endPoint y: 302, distance: 5.8
click at [549, 302] on textarea at bounding box center [572, 306] width 223 height 27
type textarea "what is guarantee issue in voluntary life insurance"
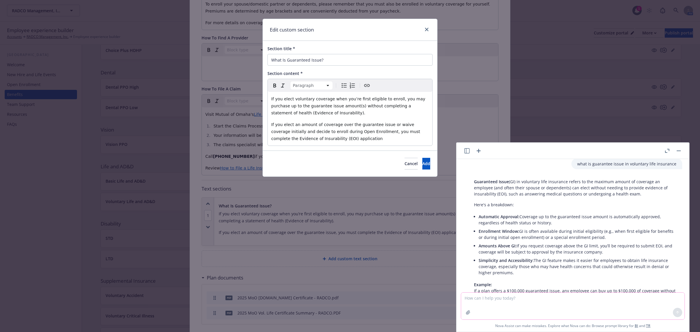
scroll to position [172, 0]
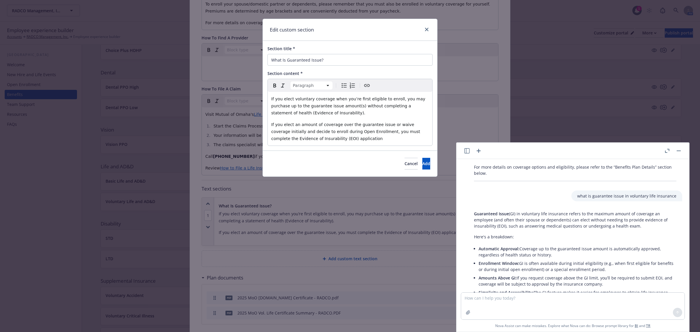
drag, startPoint x: 475, startPoint y: 209, endPoint x: 639, endPoint y: 220, distance: 164.7
click at [639, 220] on p "Guaranteed Issue (GI) in voluntary life insurance refers to the maximum amount …" at bounding box center [575, 220] width 202 height 18
copy p "Guaranteed Issue (GI) in voluntary life insurance refers to the maximum amount …"
click at [281, 104] on span "If you elect voluntary coverage when you’re first eligible to enroll, you may p…" at bounding box center [349, 106] width 156 height 19
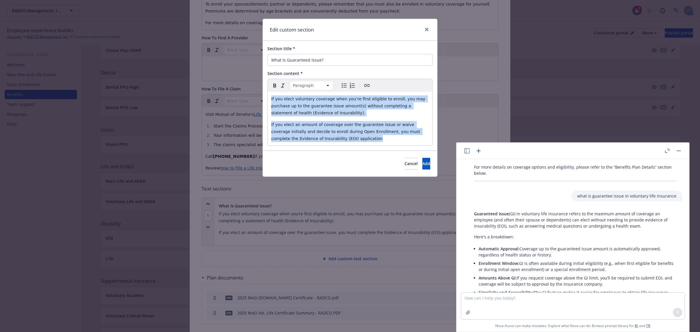
drag, startPoint x: 329, startPoint y: 139, endPoint x: 266, endPoint y: 98, distance: 75.3
click at [266, 98] on div "Section title * What Is Guaranteed Issue? Section content * Paragraph Paragraph…" at bounding box center [350, 96] width 174 height 110
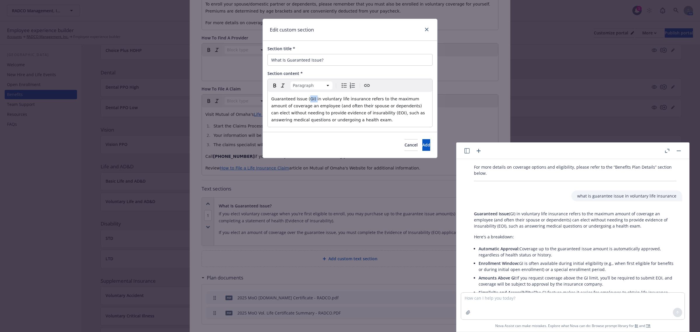
drag, startPoint x: 311, startPoint y: 100, endPoint x: 304, endPoint y: 99, distance: 6.7
click at [304, 99] on span "Guaranteed Issue (GI) in voluntary life insurance refers to the maximum amount …" at bounding box center [348, 110] width 155 height 26
drag, startPoint x: 350, startPoint y: 101, endPoint x: 303, endPoint y: 97, distance: 47.7
click at [303, 97] on span "Guaranteed Issue in voluntary life insurance refers to the maximum amount of co…" at bounding box center [350, 110] width 158 height 26
drag, startPoint x: 322, startPoint y: 107, endPoint x: 406, endPoint y: 95, distance: 85.5
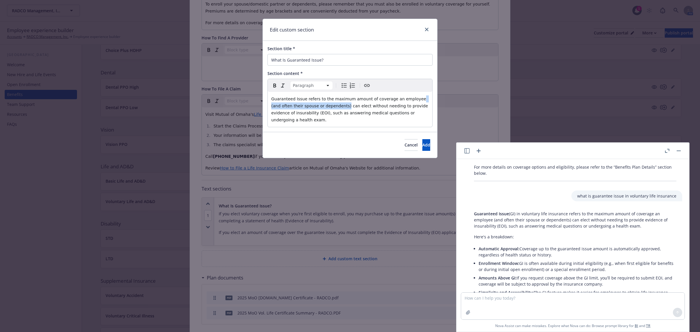
click at [406, 95] on div "Guaranteed Issue refers to the maximum amount of coverage an employee (and ofte…" at bounding box center [350, 109] width 165 height 35
click at [361, 105] on span "Guaranteed Issue refers to the maximum amount of coverage an employee and depen…" at bounding box center [349, 110] width 156 height 26
click at [363, 107] on span "Guaranteed Issue refers to the maximum amount of coverage an employee and depen…" at bounding box center [349, 110] width 156 height 26
click at [384, 106] on span "Guaranteed Issue refers to the maximum amount of coverage an employee and depen…" at bounding box center [349, 110] width 156 height 26
drag, startPoint x: 383, startPoint y: 115, endPoint x: 412, endPoint y: 109, distance: 29.2
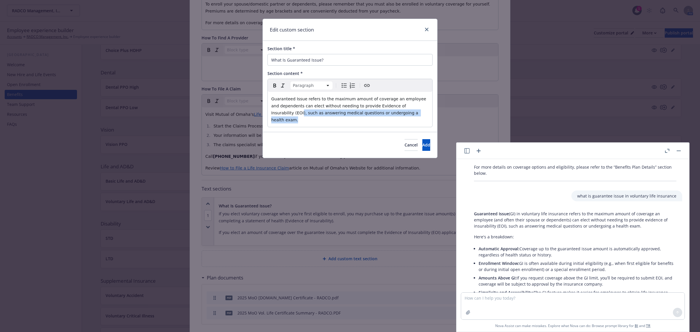
click at [412, 109] on p "Guaranteed Issue refers to the maximum amount of coverage an employee and depen…" at bounding box center [350, 109] width 158 height 28
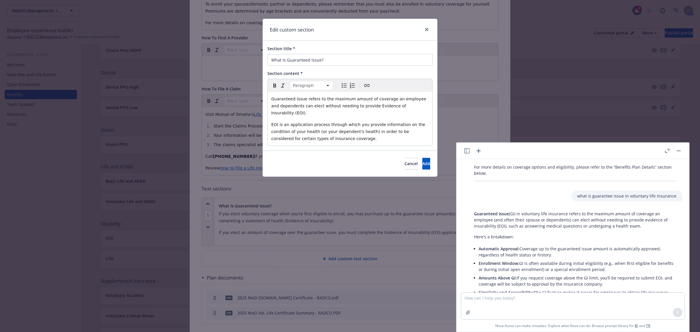
click at [272, 122] on span "EOI is an application process through which you provide information on the cond…" at bounding box center [348, 131] width 155 height 19
drag, startPoint x: 280, startPoint y: 118, endPoint x: 274, endPoint y: 118, distance: 6.1
click at [274, 122] on span "* EOI is an application process through which you provide information on the co…" at bounding box center [350, 131] width 159 height 19
click at [276, 85] on icon "button" at bounding box center [274, 86] width 3 height 4
click at [338, 136] on div "Guaranteed Issue refers to the maximum amount of coverage an employee and depen…" at bounding box center [350, 119] width 165 height 54
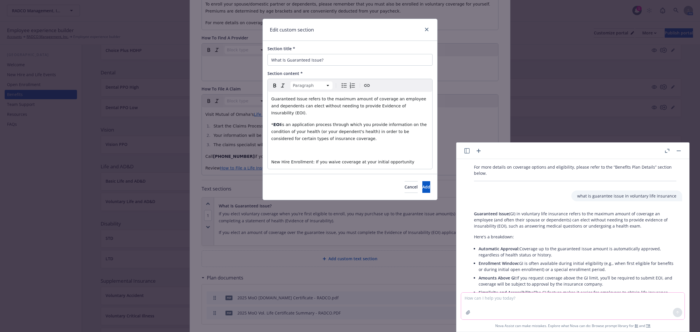
click at [491, 298] on textarea at bounding box center [572, 306] width 223 height 27
paste textarea "If you waive coverage at your initial opportunity and decide to enroll during O…"
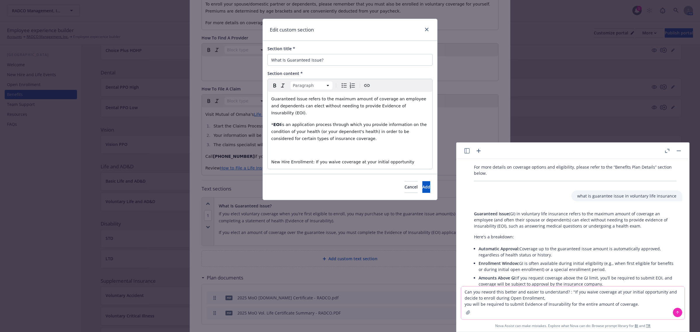
type textarea "Can you reword this better and easier to understand? : "If you waive coverage a…"
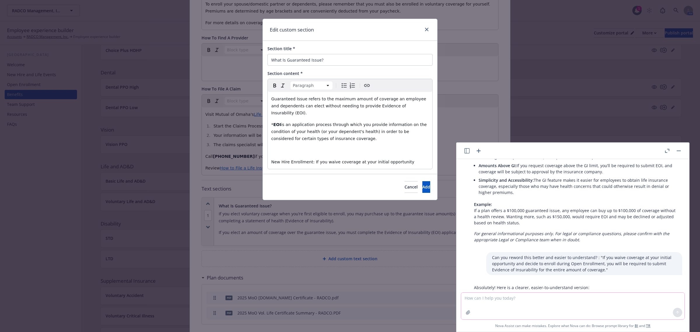
scroll to position [321, 0]
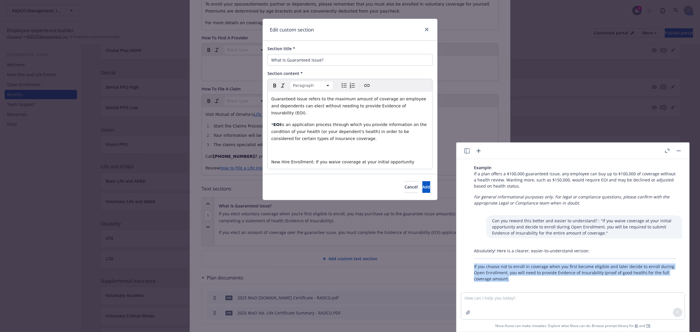
drag, startPoint x: 509, startPoint y: 273, endPoint x: 474, endPoint y: 261, distance: 36.9
click at [474, 261] on div "Absolutely! Here is a clearer, easier-to-understand version: If you choose not …" at bounding box center [575, 264] width 214 height 39
copy p "If you choose not to enroll in coverage when you first become eligible and late…"
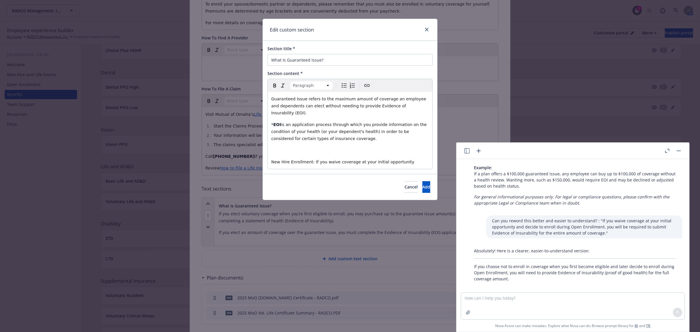
click at [393, 160] on div "Guaranteed Issue refers to the maximum amount of coverage an employee and depen…" at bounding box center [350, 130] width 165 height 77
drag, startPoint x: 401, startPoint y: 157, endPoint x: 311, endPoint y: 156, distance: 89.3
click at [311, 158] on p "New Hire Enrollment: If you waive coverage at your initial opportunity" at bounding box center [350, 161] width 158 height 7
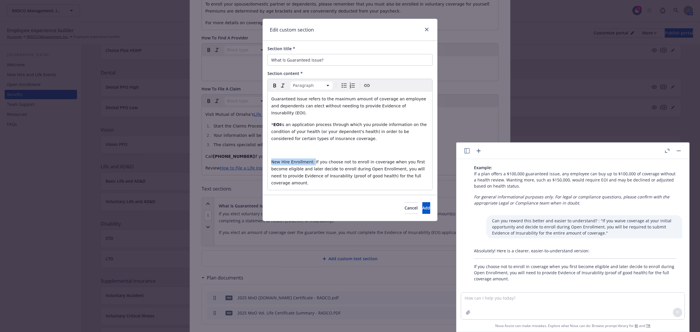
drag, startPoint x: 310, startPoint y: 155, endPoint x: 265, endPoint y: 155, distance: 45.2
click at [265, 155] on div "Section title * What Is Guaranteed Issue? Section content * Paragraph Paragraph…" at bounding box center [350, 118] width 174 height 154
click at [275, 86] on icon "button" at bounding box center [274, 85] width 7 height 7
click at [341, 84] on icon "Bulleted list" at bounding box center [344, 85] width 7 height 7
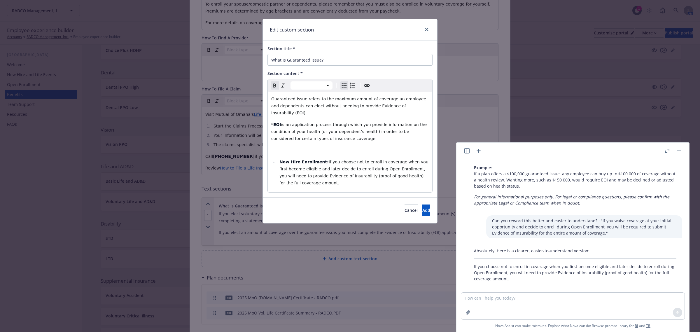
click at [329, 176] on li "New Hire Enrollment: If you choose not to enroll in coverage when you first bec…" at bounding box center [353, 172] width 151 height 28
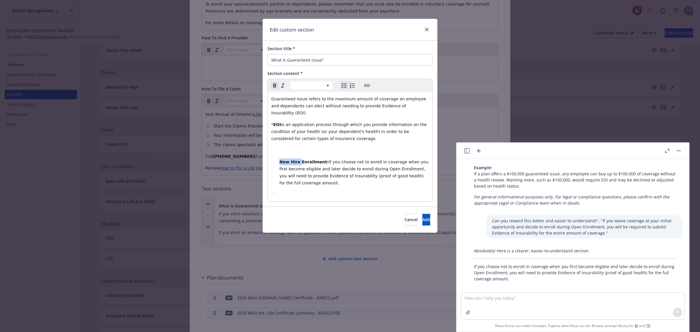
drag, startPoint x: 299, startPoint y: 156, endPoint x: 280, endPoint y: 156, distance: 18.7
click at [280, 160] on strong "New Hire Enrollment:" at bounding box center [304, 162] width 49 height 5
click at [279, 148] on div "Guaranteed Issue refers to the maximum amount of coverage an employee and depen…" at bounding box center [350, 147] width 165 height 110
select select "paragraph"
click at [303, 147] on p "editable markdown" at bounding box center [350, 150] width 158 height 7
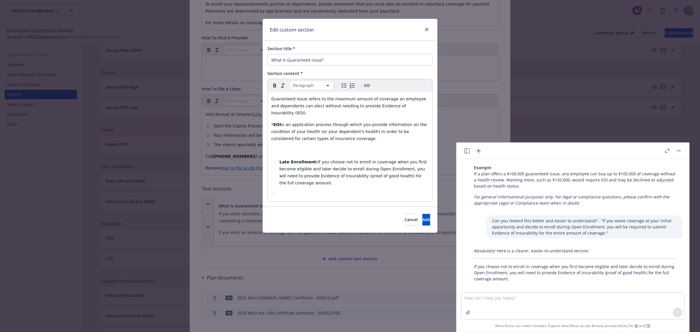
click at [340, 86] on button "Bulleted list" at bounding box center [344, 85] width 8 height 8
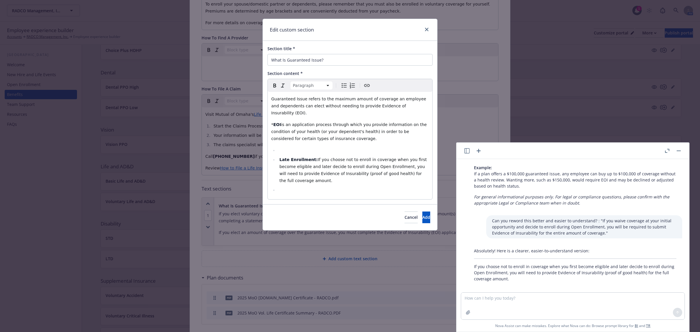
select select
click at [291, 147] on li "editable markdown" at bounding box center [353, 150] width 151 height 7
click at [302, 172] on li "Late Enrollment: If you choose not to enroll in coverage when you first become …" at bounding box center [353, 170] width 151 height 28
click at [495, 299] on textarea at bounding box center [572, 306] width 223 height 27
paste textarea "Evidence of Insurability is not required if you elect coverage when you first b…"
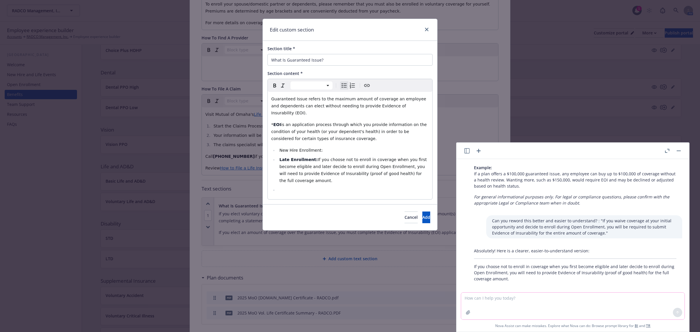
type textarea "Evidence of Insurability is not required if you elect coverage when you first b…"
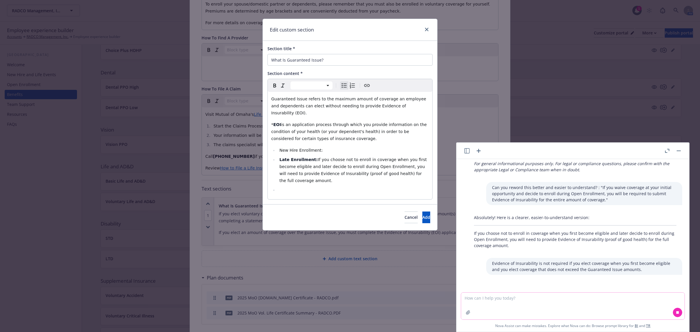
scroll to position [361, 0]
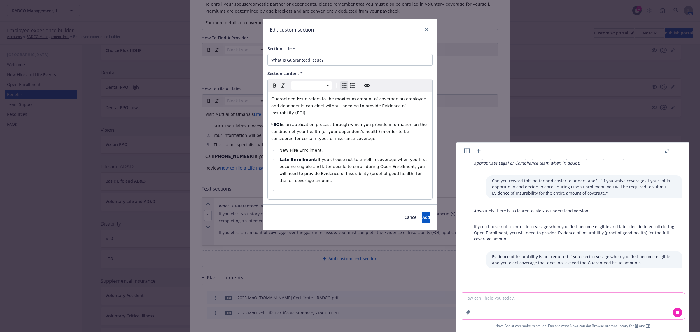
click at [513, 298] on textarea at bounding box center [572, 306] width 223 height 27
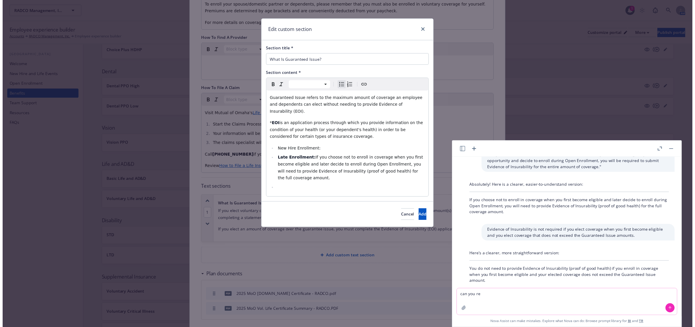
scroll to position [391, 0]
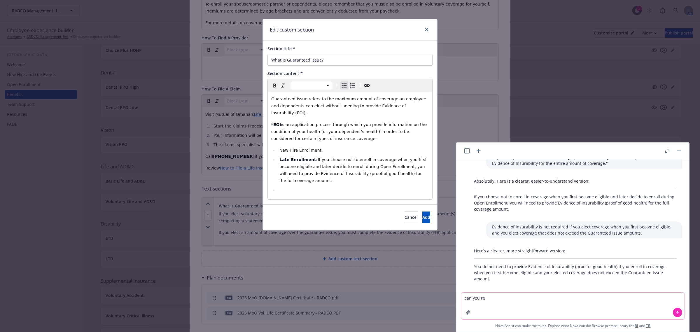
type textarea "can you re"
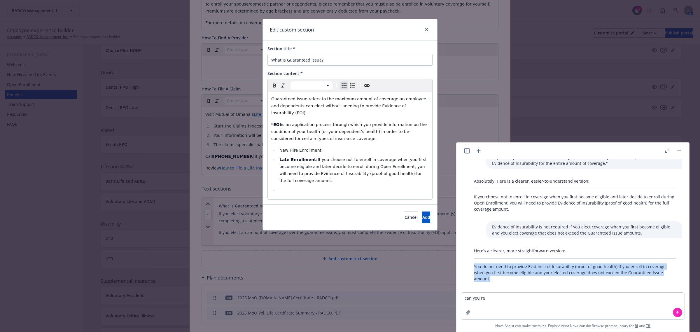
drag, startPoint x: 492, startPoint y: 272, endPoint x: 473, endPoint y: 262, distance: 21.4
click at [473, 262] on div "Here’s a clearer, more straightforward version: You do not need to provide Evid…" at bounding box center [575, 264] width 214 height 39
copy p "You do not need to provide Evidence of Insurability (proof of good health) if y…"
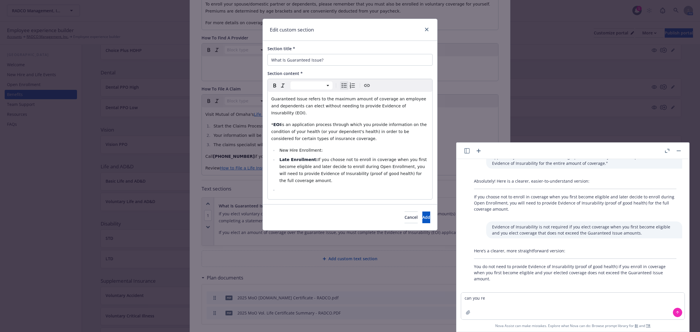
click at [317, 148] on ul "New Hire Enrollment: Late Enrollment: If you choose not to enroll in coverage w…" at bounding box center [350, 170] width 158 height 47
click at [321, 147] on li "New Hire Enrollment:" at bounding box center [353, 150] width 151 height 7
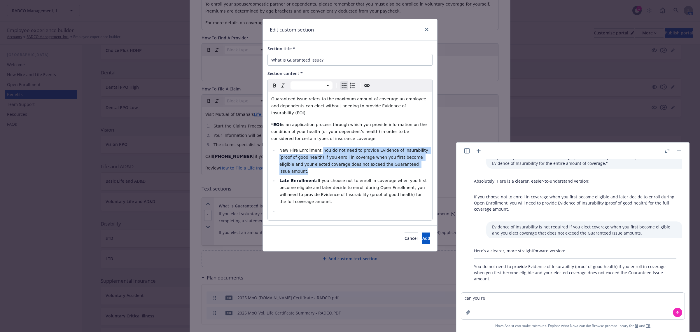
drag, startPoint x: 401, startPoint y: 160, endPoint x: 318, endPoint y: 144, distance: 84.7
click at [318, 147] on li "New Hire Enrollment: You do not need to provide Evidence of Insurability (proof…" at bounding box center [353, 161] width 151 height 28
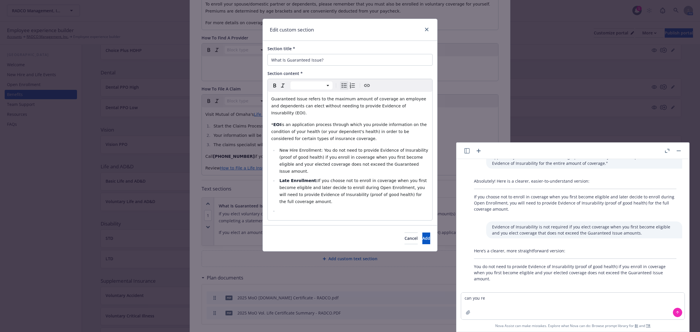
click at [310, 148] on span "New Hire Enrollment: You do not need to provide Evidence of Insurability (proof…" at bounding box center [355, 161] width 150 height 26
drag, startPoint x: 280, startPoint y: 144, endPoint x: 318, endPoint y: 145, distance: 38.8
click at [318, 148] on span "New Hire Enrollment: You do not need to provide Evidence of Insurability (proof…" at bounding box center [355, 161] width 150 height 26
click at [276, 88] on icon "button" at bounding box center [274, 85] width 7 height 7
click at [303, 193] on ul "New Hire Enrollment: You do not need to provide Evidence of Insurability (proof…" at bounding box center [350, 181] width 158 height 68
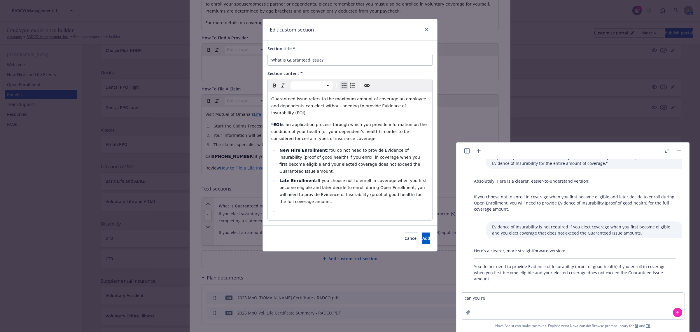
click at [399, 157] on li "New Hire Enrollment: You do not need to provide Evidence of Insurability (proof…" at bounding box center [353, 161] width 151 height 28
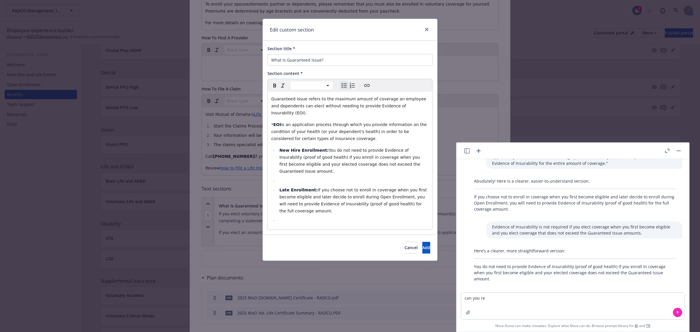
click at [314, 202] on ul "New Hire Enrollment: You do not need to provide Evidence of Insurability (proof…" at bounding box center [350, 185] width 158 height 77
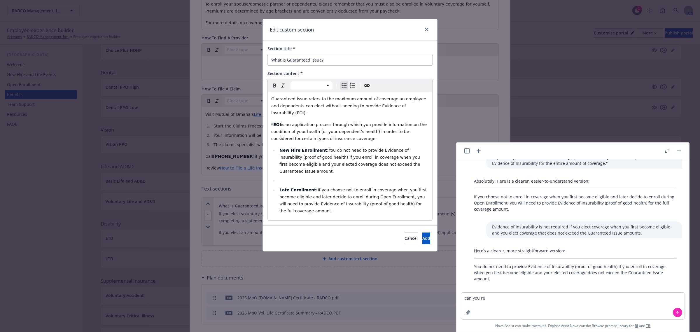
click at [297, 177] on li "editable markdown" at bounding box center [353, 180] width 151 height 7
click at [313, 177] on li "Annual Increase:" at bounding box center [353, 180] width 151 height 7
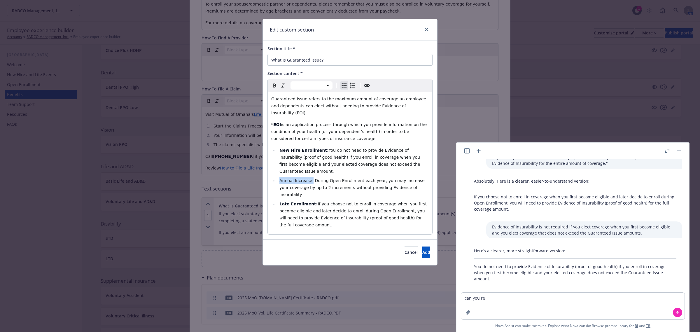
drag, startPoint x: 310, startPoint y: 167, endPoint x: 280, endPoint y: 167, distance: 29.5
click at [280, 178] on span "Annual Increase: During Open Enrollment each year, you may increase your covera…" at bounding box center [353, 187] width 146 height 19
click at [275, 87] on icon "button" at bounding box center [274, 85] width 7 height 7
click at [354, 178] on span "During Open Enrollment each year, you may increase your coverage by up to 2 inc…" at bounding box center [355, 187] width 150 height 19
click at [363, 200] on li "Late Enrollment: If you choose not to enroll in coverage when you first become …" at bounding box center [353, 214] width 151 height 28
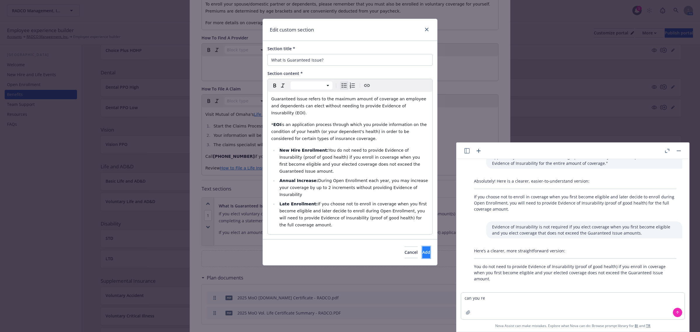
click at [422, 247] on button "Add" at bounding box center [426, 253] width 8 height 12
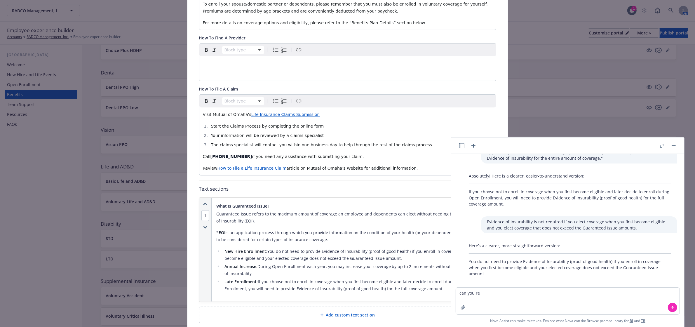
click at [675, 143] on button "button" at bounding box center [673, 145] width 7 height 7
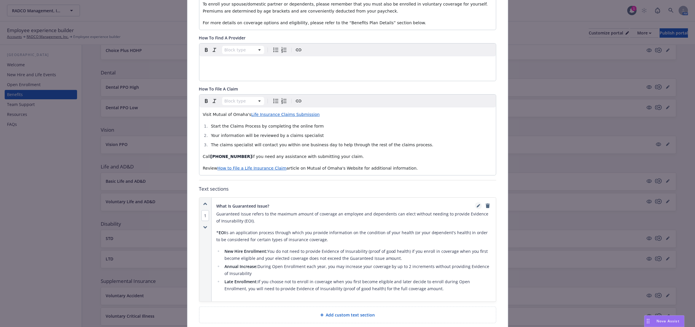
click at [476, 204] on icon "editPencil" at bounding box center [478, 206] width 4 height 4
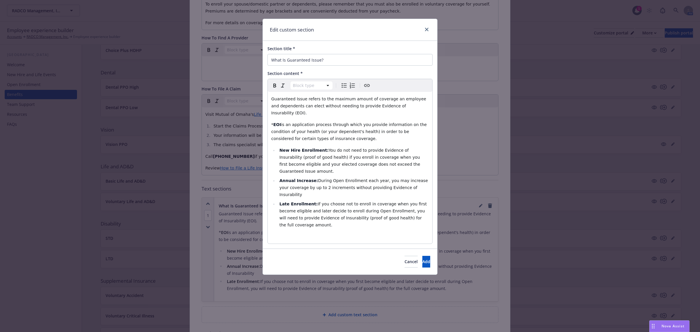
select select "paragraph"
click at [419, 108] on p "Guaranteed Issue refers to the maximum amount of coverage an employee and depen…" at bounding box center [350, 105] width 158 height 21
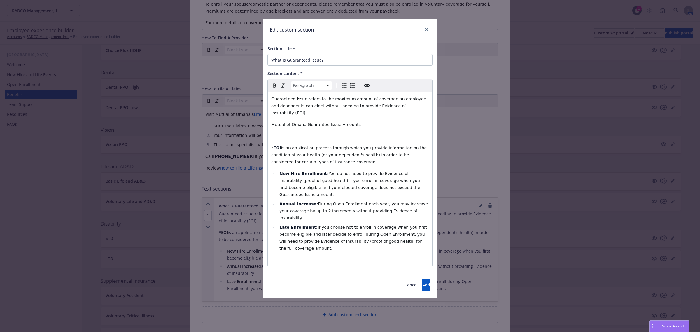
click at [344, 85] on icon "Bulleted list" at bounding box center [344, 85] width 7 height 7
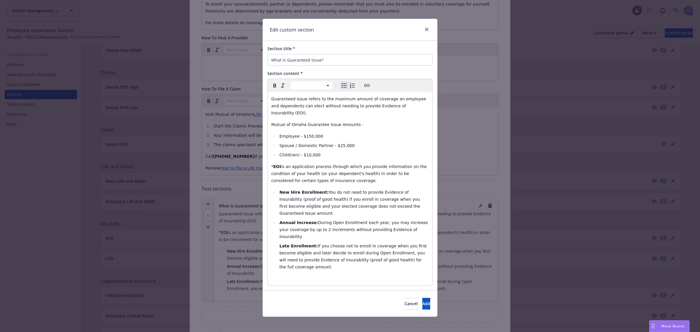
select select "paragraph"
drag, startPoint x: 354, startPoint y: 116, endPoint x: 263, endPoint y: 116, distance: 90.7
click at [263, 116] on div "Section title * What Is Guaranteed Issue? Section content * Paragraph Paragraph…" at bounding box center [350, 166] width 174 height 250
click at [275, 83] on icon "button" at bounding box center [274, 85] width 7 height 7
select select
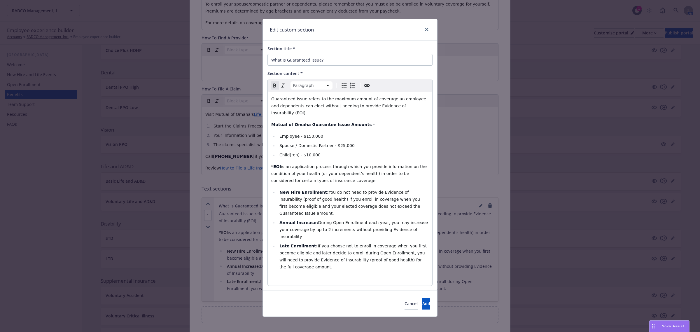
click at [304, 153] on span "Child(ren) - $10,000" at bounding box center [300, 155] width 41 height 5
drag, startPoint x: 318, startPoint y: 148, endPoint x: 301, endPoint y: 149, distance: 17.0
click at [301, 151] on li "Child(ren) - $10,000" at bounding box center [353, 154] width 151 height 7
click at [273, 86] on icon "button" at bounding box center [274, 85] width 7 height 7
drag, startPoint x: 336, startPoint y: 138, endPoint x: 332, endPoint y: 138, distance: 4.1
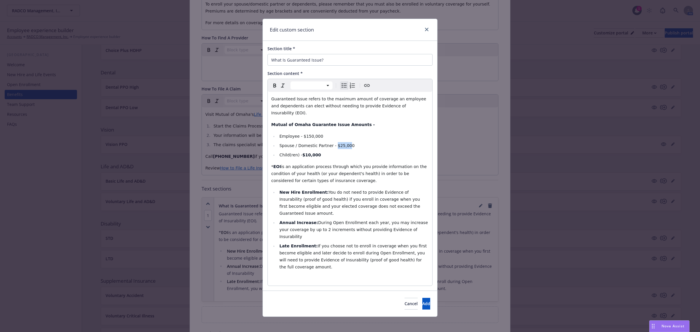
click at [332, 143] on span "Spouse / Domestic Partner - $25,000" at bounding box center [317, 145] width 75 height 5
click at [352, 142] on li "Spouse / Domestic Partner - $25,000" at bounding box center [353, 145] width 151 height 7
drag, startPoint x: 348, startPoint y: 138, endPoint x: 331, endPoint y: 138, distance: 16.3
click at [331, 142] on li "Spouse / Domestic Partner - $25,000" at bounding box center [353, 145] width 151 height 7
click at [275, 84] on icon "button" at bounding box center [274, 86] width 3 height 4
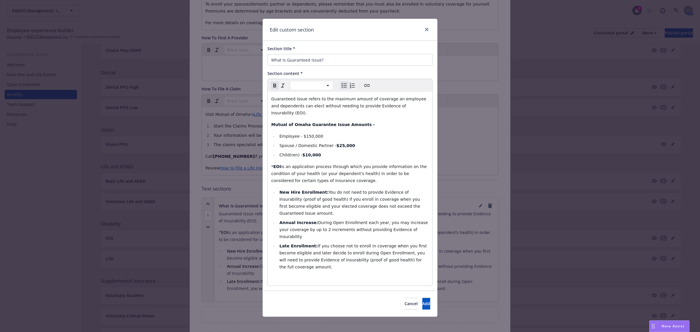
click at [330, 133] on li "Employee - $150,000" at bounding box center [353, 136] width 151 height 7
click at [314, 134] on span "Employee - $150,000" at bounding box center [302, 136] width 44 height 5
drag, startPoint x: 324, startPoint y: 128, endPoint x: 301, endPoint y: 129, distance: 22.8
click at [301, 133] on li "Employee - $150,000" at bounding box center [353, 136] width 151 height 7
click at [274, 86] on icon "button" at bounding box center [274, 85] width 7 height 7
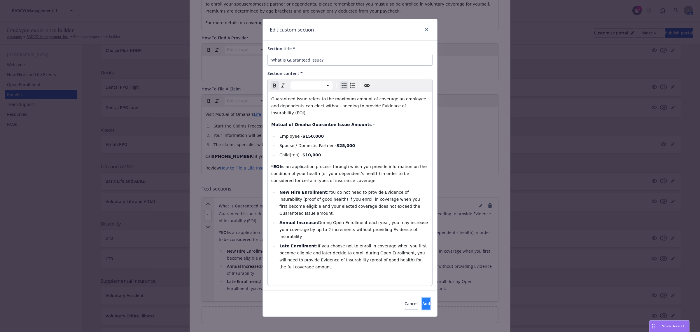
click at [422, 301] on span "Add" at bounding box center [426, 304] width 8 height 6
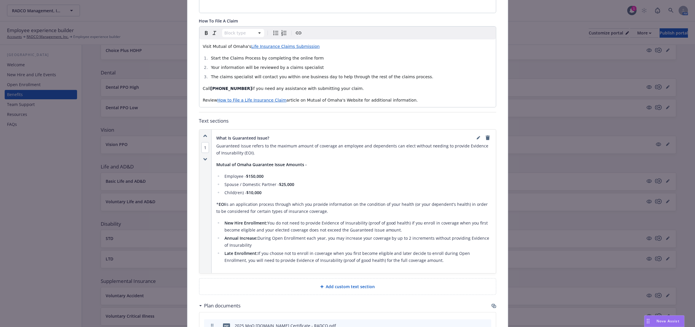
scroll to position [273, 0]
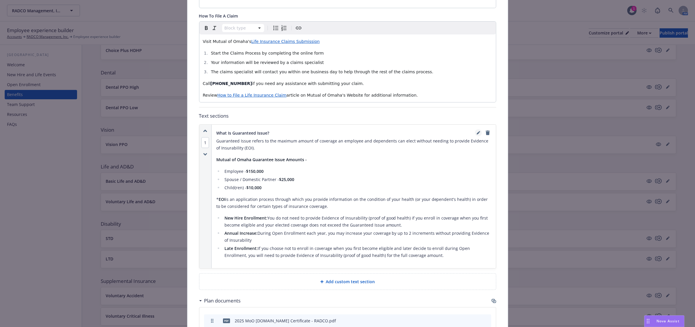
click at [478, 129] on link "editPencil" at bounding box center [478, 132] width 7 height 7
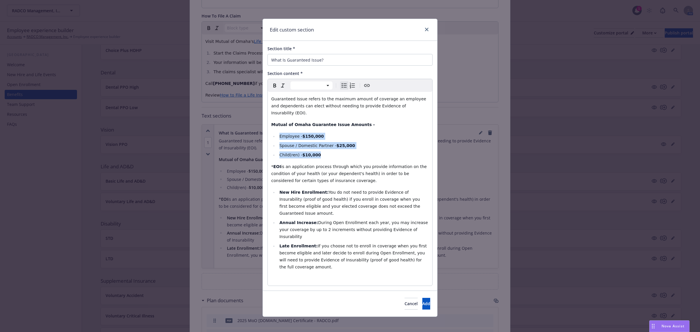
drag, startPoint x: 330, startPoint y: 150, endPoint x: 278, endPoint y: 128, distance: 56.9
click at [278, 133] on ul "Employee - $150,000 Spouse / Domestic Partner - $25,000 Child(ren) - $10,000" at bounding box center [350, 146] width 158 height 26
drag, startPoint x: 301, startPoint y: 249, endPoint x: 280, endPoint y: 186, distance: 66.5
click at [280, 189] on ul "New Hire Enrollment: You do not need to provide Evidence of Insurability (proof…" at bounding box center [350, 230] width 158 height 82
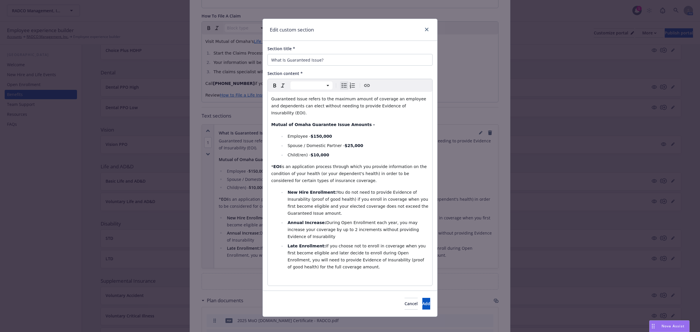
select select "paragraph"
click at [352, 275] on p "editable markdown" at bounding box center [350, 278] width 158 height 7
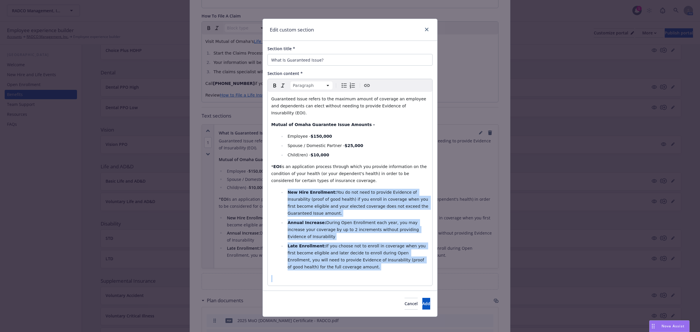
drag, startPoint x: 338, startPoint y: 260, endPoint x: 284, endPoint y: 186, distance: 91.2
click at [284, 186] on div "Guaranteed Issue refers to the maximum amount of coverage an employee and depen…" at bounding box center [350, 189] width 165 height 194
click at [288, 190] on strong "New Hire Enrollment:" at bounding box center [312, 192] width 49 height 5
select select
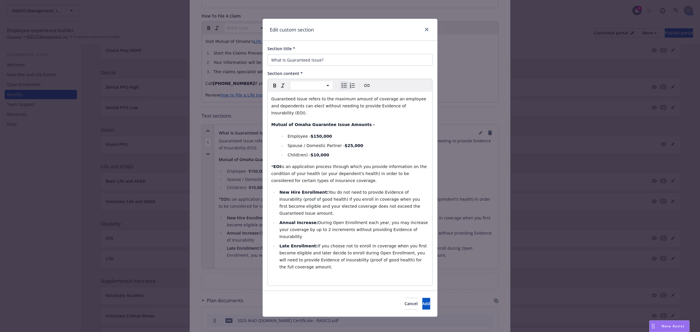
click at [435, 291] on div "Cancel Add" at bounding box center [350, 304] width 174 height 26
click at [431, 291] on div "Cancel Add" at bounding box center [350, 304] width 174 height 26
click at [422, 298] on button "Add" at bounding box center [426, 304] width 8 height 12
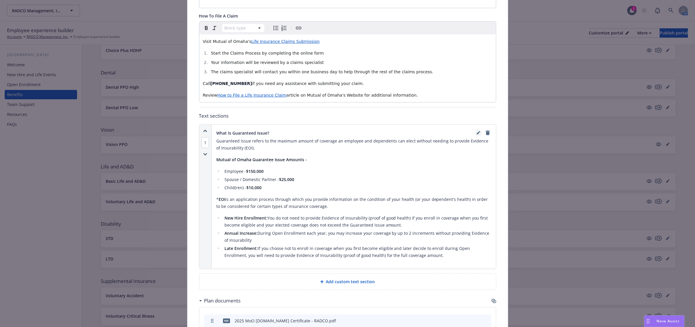
click at [476, 131] on icon "editPencil" at bounding box center [478, 133] width 4 height 4
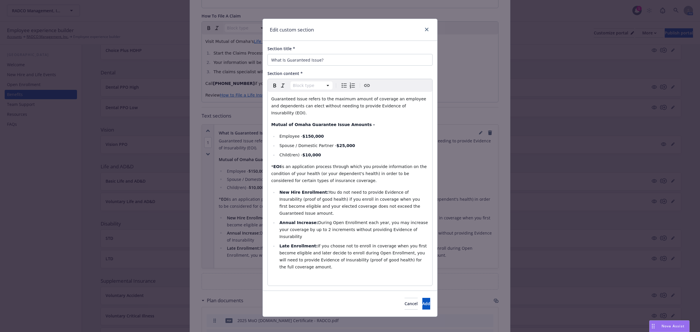
select select
drag, startPoint x: 330, startPoint y: 151, endPoint x: 280, endPoint y: 128, distance: 55.5
click at [280, 133] on ul "Employee - $150,000 Spouse / Domestic Partner - $25,000 Child(ren) - $10,000" at bounding box center [350, 146] width 158 height 26
click at [422, 301] on span "Add" at bounding box center [426, 304] width 8 height 6
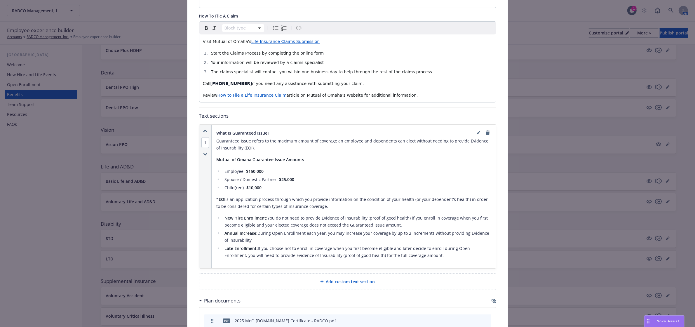
click at [358, 223] on ul "New Hire Enrollment: You do not need to provide Evidence of Insurability (proof…" at bounding box center [353, 236] width 275 height 44
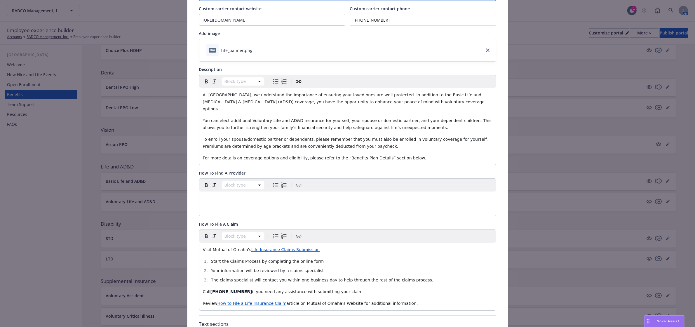
scroll to position [18, 0]
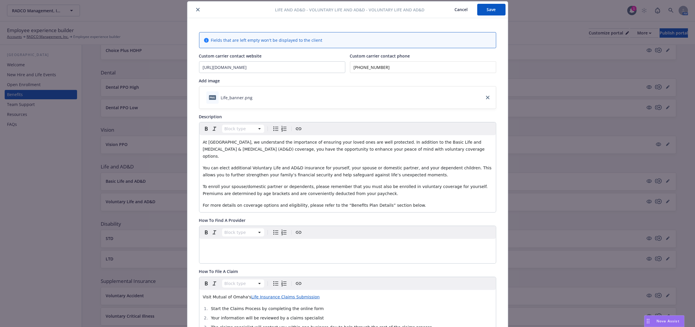
click at [493, 12] on button "Save" at bounding box center [491, 10] width 28 height 12
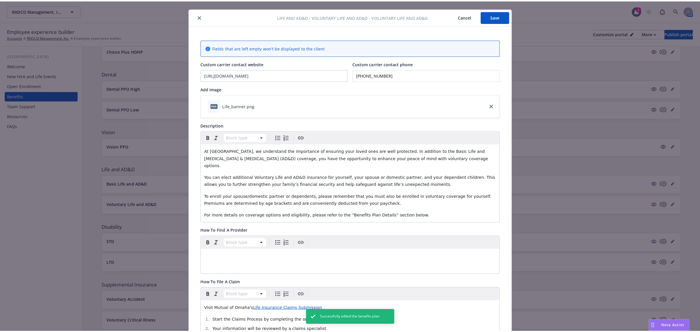
scroll to position [0, 0]
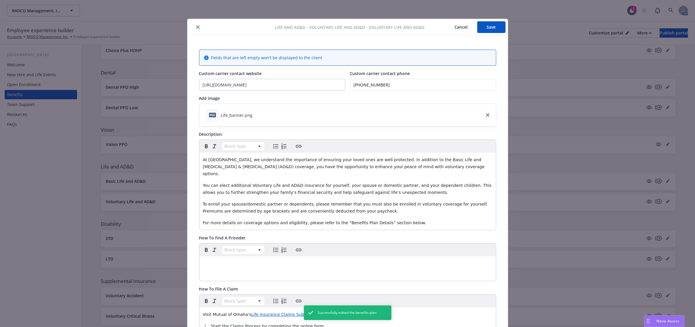
click at [194, 25] on button "close" at bounding box center [197, 27] width 7 height 7
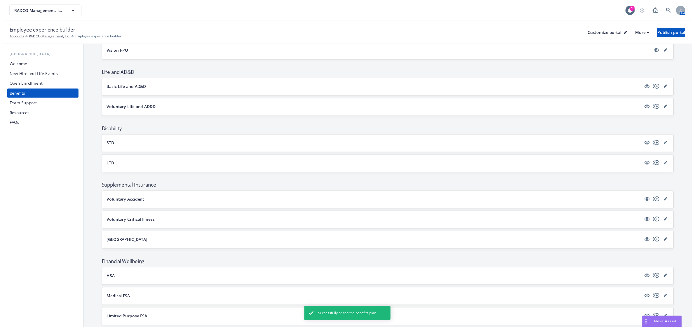
scroll to position [219, 0]
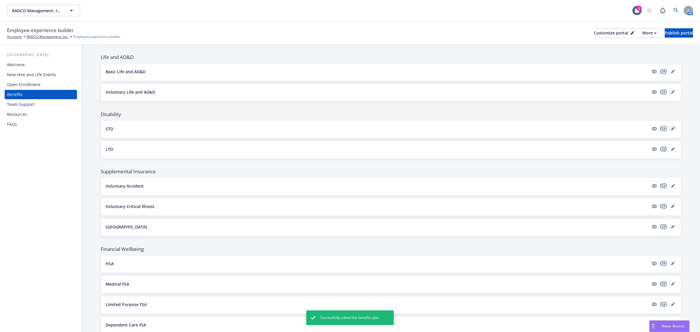
click at [671, 130] on icon "editPencil" at bounding box center [672, 129] width 3 height 3
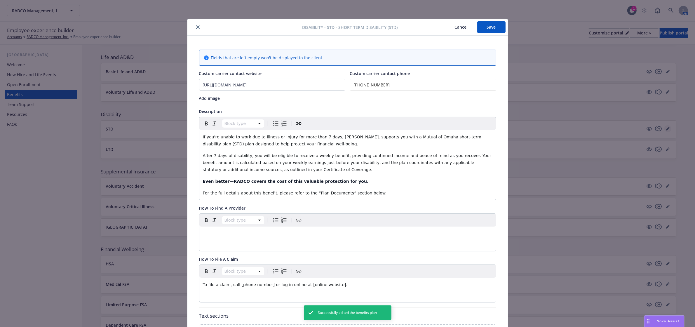
scroll to position [18, 0]
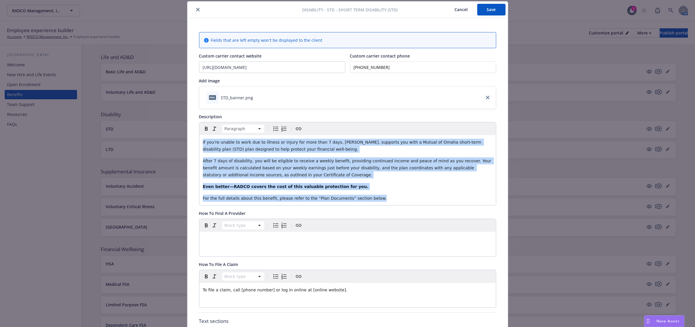
drag, startPoint x: 368, startPoint y: 199, endPoint x: 193, endPoint y: 137, distance: 185.8
click at [193, 137] on div "Fields that are left empty won't be displayed to the client Custom carrier cont…" at bounding box center [347, 255] width 320 height 474
click at [663, 318] on span "Nova Assist" at bounding box center [667, 320] width 23 height 5
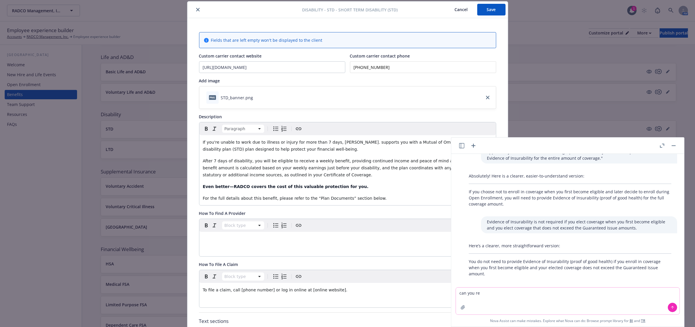
drag, startPoint x: 581, startPoint y: 292, endPoint x: 453, endPoint y: 289, distance: 128.7
click at [453, 289] on div "Can you reword this for Radco but keep the information and make it uplifting ye…" at bounding box center [567, 240] width 233 height 173
paste textarea "If you're unable to work due to illness or injury for more than 7 days, [PERSON…"
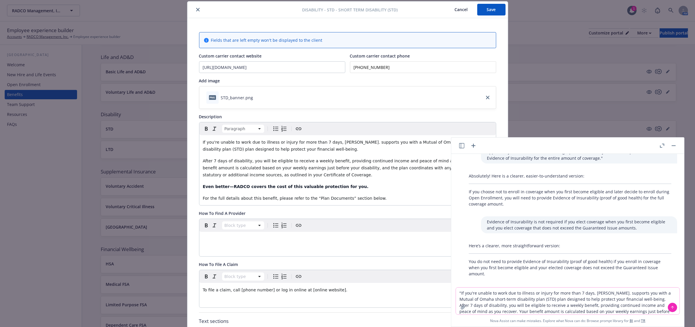
type textarea ""If you're unable to work due to illness or injury for more than 7 days, [PERSO…"
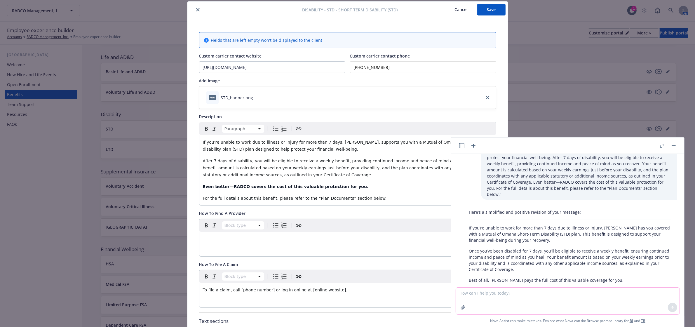
scroll to position [548, 0]
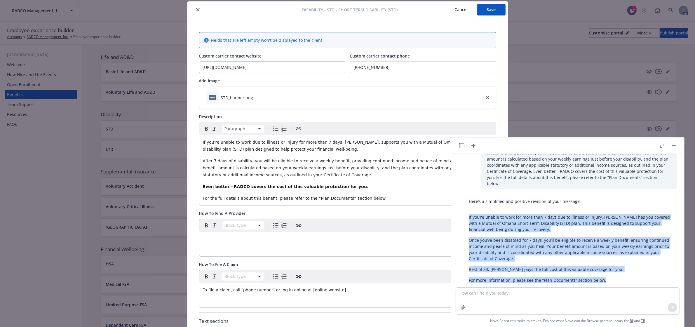
drag, startPoint x: 605, startPoint y: 267, endPoint x: 469, endPoint y: 205, distance: 149.4
click at [469, 205] on div "Here’s a simplified and positive revision of your message: If you’re unable to …" at bounding box center [570, 241] width 214 height 90
copy div "If you’re unable to work for more than 7 days due to illness or injury, [PERSON…"
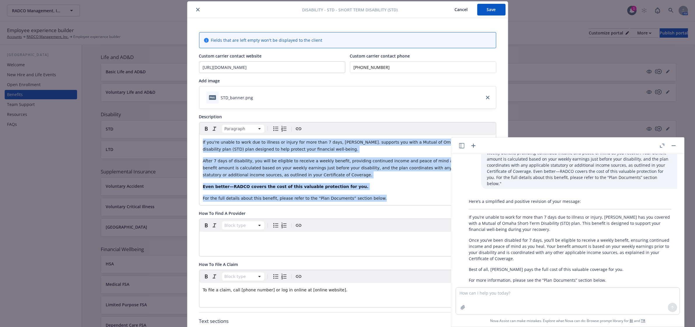
drag, startPoint x: 327, startPoint y: 191, endPoint x: 175, endPoint y: 132, distance: 162.6
click at [175, 132] on div "Disability - STD - Short Term Disability (STD) Cancel Save Fields that are left…" at bounding box center [347, 163] width 695 height 327
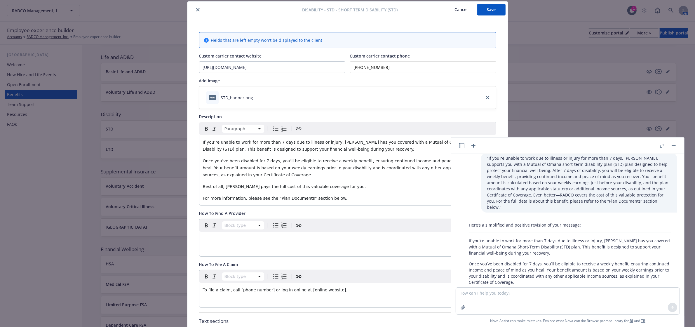
scroll to position [475, 0]
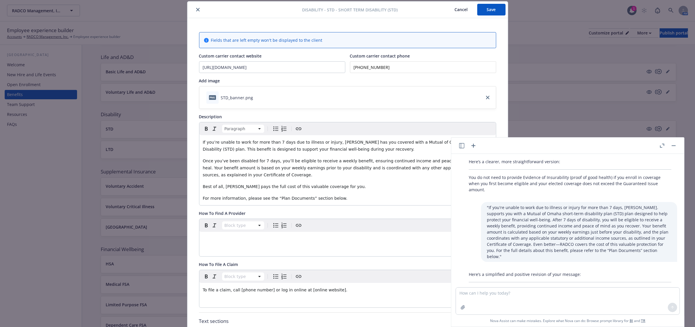
click at [672, 145] on rect "button" at bounding box center [673, 145] width 4 height 1
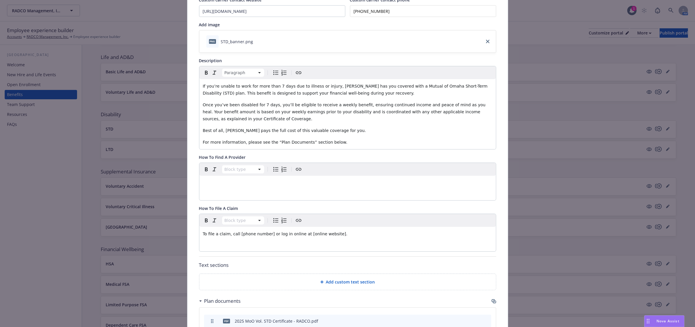
scroll to position [90, 0]
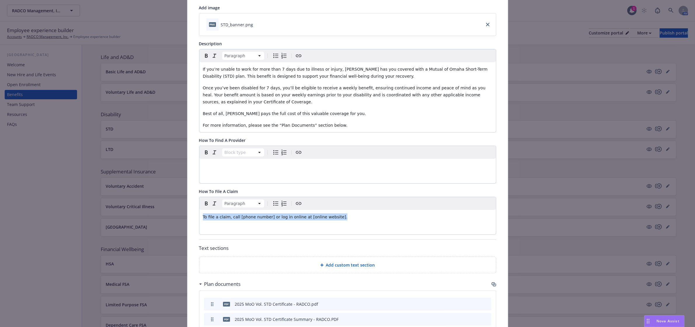
drag, startPoint x: 352, startPoint y: 217, endPoint x: 189, endPoint y: 215, distance: 162.8
click at [189, 215] on div "Fields that are left empty won't be displayed to the client Custom carrier cont…" at bounding box center [347, 182] width 320 height 474
click at [237, 215] on span "You can submit your" at bounding box center [223, 216] width 41 height 5
drag, startPoint x: 245, startPoint y: 216, endPoint x: 171, endPoint y: 214, distance: 74.4
click at [171, 214] on div "Disability - STD - Short Term Disability (STD) Cancel Save Fields that are left…" at bounding box center [347, 163] width 695 height 327
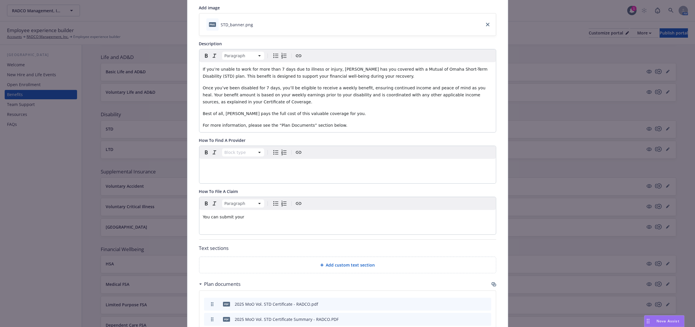
click at [280, 207] on icon "Numbered list" at bounding box center [283, 203] width 7 height 7
click at [280, 202] on icon "Numbered list" at bounding box center [283, 203] width 7 height 7
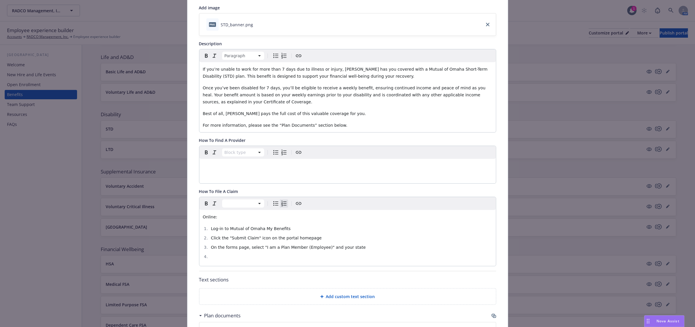
click at [307, 235] on li "Click the "Submit Claim" icon on the portal homepage" at bounding box center [350, 237] width 283 height 7
click at [282, 228] on li "Log-in to Mutual of Omaha My Benefits" at bounding box center [350, 228] width 283 height 7
click at [346, 247] on li "On the forms page, select "I am a Plan Member (Employee)" and your state" at bounding box center [350, 247] width 283 height 7
click at [229, 253] on li "editable markdown" at bounding box center [350, 256] width 283 height 7
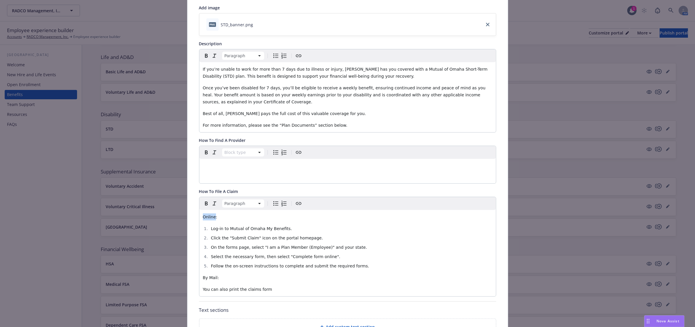
drag, startPoint x: 212, startPoint y: 219, endPoint x: 191, endPoint y: 219, distance: 21.0
click at [191, 219] on div "Fields that are left empty won't be displayed to the client Custom carrier cont…" at bounding box center [347, 213] width 320 height 536
drag, startPoint x: 218, startPoint y: 278, endPoint x: 176, endPoint y: 282, distance: 42.2
click at [196, 280] on div "Fields that are left empty won't be displayed to the client Custom carrier cont…" at bounding box center [347, 213] width 320 height 536
drag, startPoint x: 266, startPoint y: 290, endPoint x: 195, endPoint y: 290, distance: 70.9
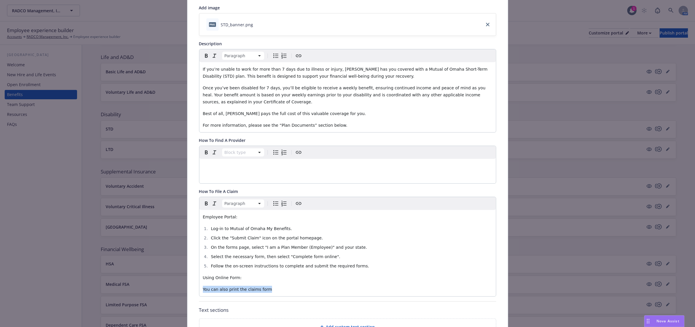
click at [195, 290] on div "Fields that are left empty won't be displayed to the client Custom carrier cont…" at bounding box center [347, 213] width 320 height 536
click at [209, 284] on div "Employee Portal: Log-in to Mutual of Omaha My Benefits. Click the "Submit Claim…" at bounding box center [347, 253] width 296 height 86
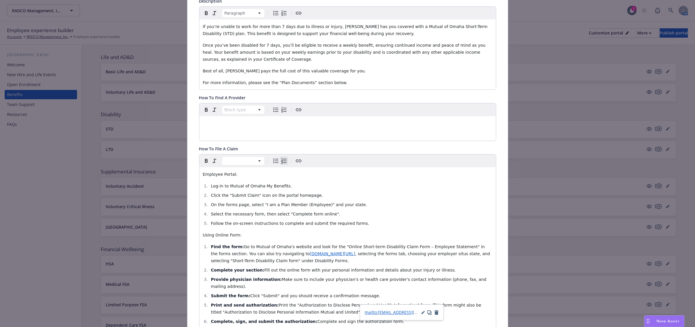
scroll to position [170, 0]
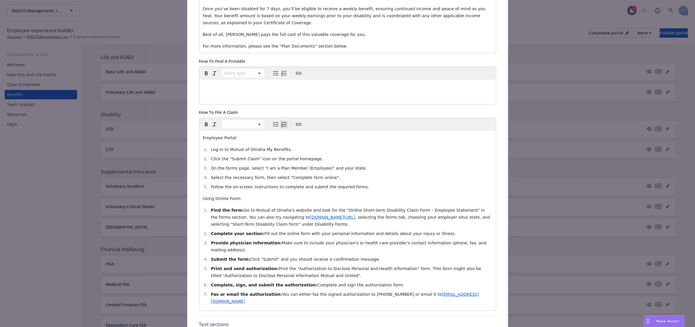
drag, startPoint x: 359, startPoint y: 189, endPoint x: 204, endPoint y: 152, distance: 159.2
click at [204, 152] on ol "Log-in to Mutual of Omaha My Benefits. Click the "Submit Claim" icon on the por…" at bounding box center [347, 168] width 289 height 44
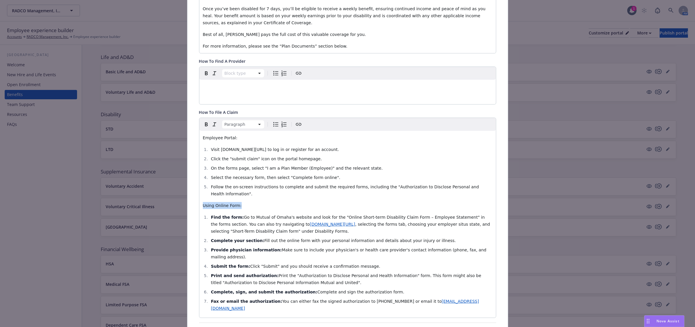
drag, startPoint x: 235, startPoint y: 199, endPoint x: 200, endPoint y: 201, distance: 34.8
click at [203, 202] on p "Using Online Form:" at bounding box center [347, 205] width 289 height 7
click at [203, 127] on icon "button" at bounding box center [206, 124] width 7 height 7
drag, startPoint x: 235, startPoint y: 142, endPoint x: 200, endPoint y: 138, distance: 35.5
click at [203, 138] on p "Employee Portal:" at bounding box center [347, 137] width 289 height 7
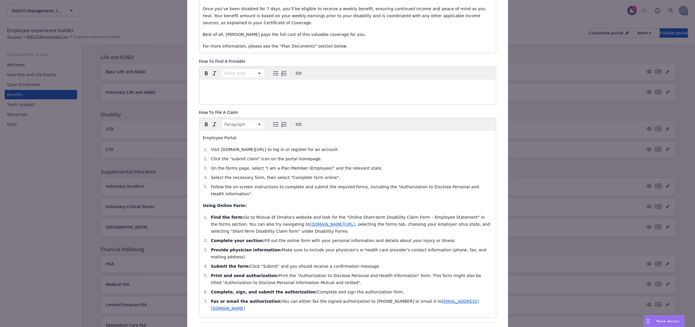
click at [203, 125] on span "button" at bounding box center [206, 124] width 7 height 7
drag, startPoint x: 277, startPoint y: 151, endPoint x: 218, endPoint y: 150, distance: 59.0
click at [218, 150] on span "Visit [DOMAIN_NAME][URL] to log in or register for an account." at bounding box center [275, 149] width 128 height 5
copy span "[DOMAIN_NAME][URL]"
click at [249, 161] on span "Click the "submit claim" icon on the portal homepage." at bounding box center [266, 158] width 111 height 5
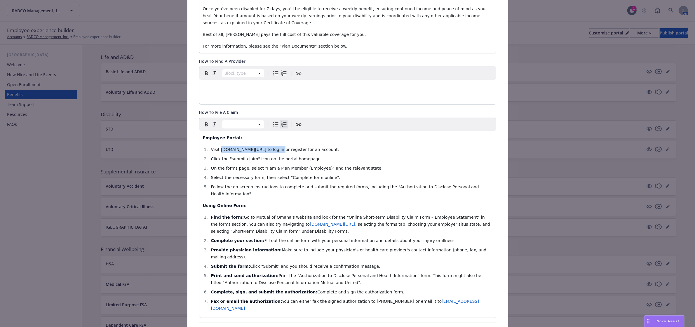
drag, startPoint x: 277, startPoint y: 149, endPoint x: 217, endPoint y: 147, distance: 60.1
click at [217, 147] on span "Visit [DOMAIN_NAME][URL] to log in or register for an account." at bounding box center [275, 149] width 128 height 5
click at [295, 127] on icon "Create link" at bounding box center [298, 124] width 7 height 7
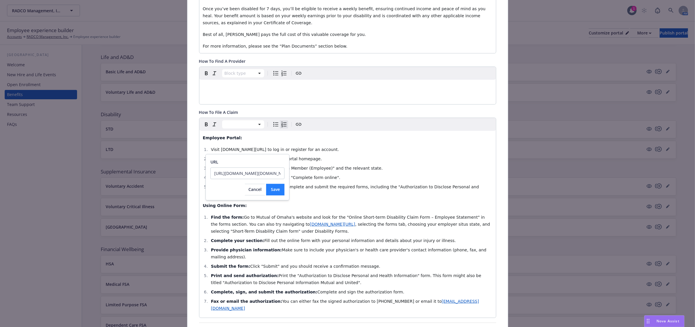
scroll to position [0, 752]
type input "[URL][DOMAIN_NAME][DOMAIN_NAME]"
click at [281, 189] on button "Save" at bounding box center [275, 190] width 18 height 12
click at [247, 191] on div "Employee Portal: Visit [DOMAIN_NAME][URL] to log in or register for an account.…" at bounding box center [347, 224] width 296 height 187
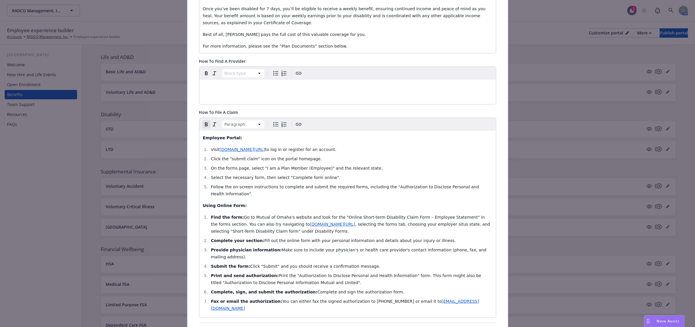
click at [243, 151] on span "[DOMAIN_NAME][URL]" at bounding box center [242, 149] width 46 height 5
click at [215, 164] on span "[URL][DOMAIN_NAME][DOMAIN_NAME]" at bounding box center [219, 162] width 78 height 6
drag, startPoint x: 279, startPoint y: 151, endPoint x: 217, endPoint y: 149, distance: 61.6
click at [219, 149] on span "[DOMAIN_NAME][URL]" at bounding box center [242, 149] width 46 height 5
drag, startPoint x: 281, startPoint y: 149, endPoint x: 217, endPoint y: 150, distance: 63.6
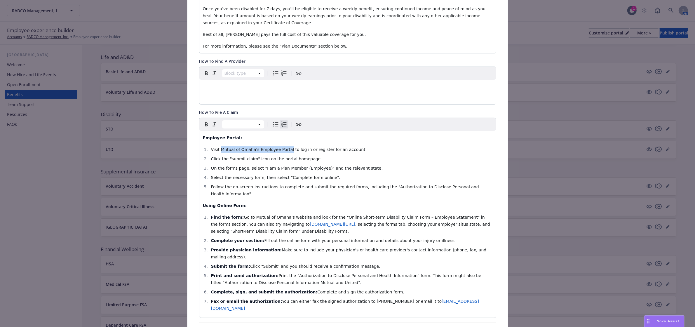
click at [217, 150] on span "Visit Mutual of Omaha's Employee Portal to log in or register for an account." at bounding box center [289, 149] width 156 height 5
click at [296, 126] on icon "Create link" at bounding box center [298, 124] width 7 height 7
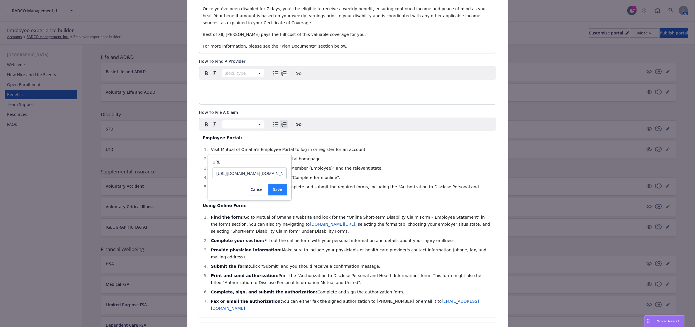
scroll to position [0, 745]
type input "[URL][DOMAIN_NAME][DOMAIN_NAME]"
click at [276, 192] on span "Save" at bounding box center [277, 190] width 9 height 6
click at [403, 166] on li "On the forms page, select "I am a Plan Member (Employee)" and the relevant stat…" at bounding box center [350, 168] width 283 height 7
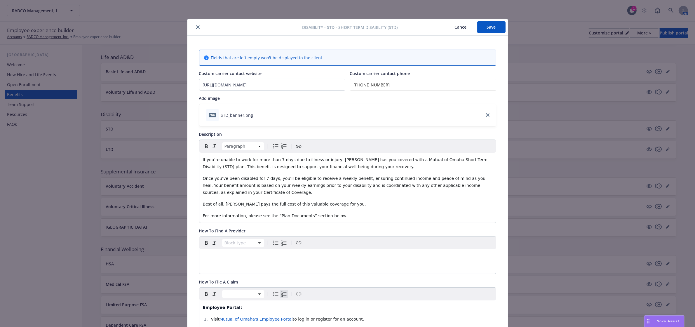
click at [491, 26] on button "Save" at bounding box center [491, 27] width 28 height 12
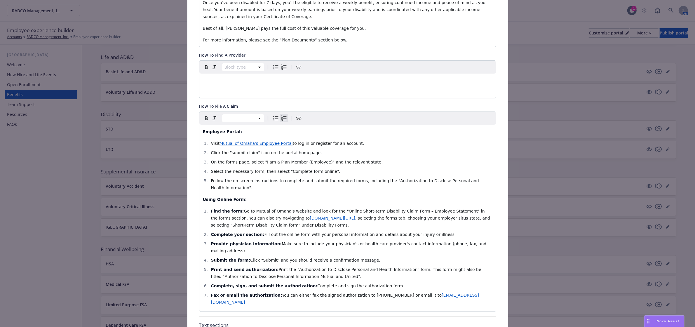
scroll to position [181, 0]
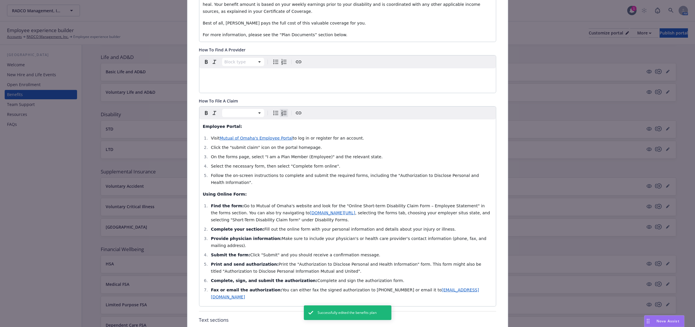
click at [327, 210] on span "[DOMAIN_NAME][URL]" at bounding box center [333, 212] width 46 height 5
click at [404, 262] on span "Print the "Authorization to Disclose Personal and Health Information" form. Thi…" at bounding box center [347, 268] width 272 height 12
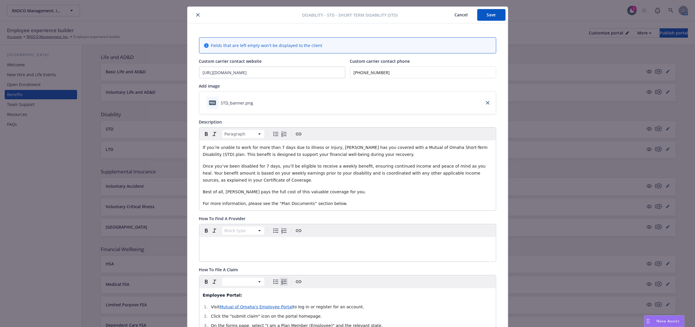
scroll to position [0, 0]
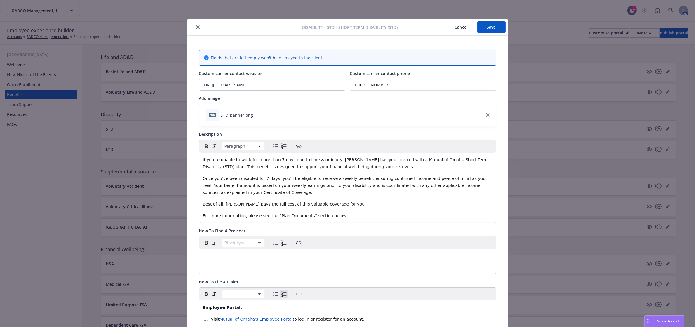
click at [489, 24] on button "Save" at bounding box center [491, 27] width 28 height 12
click at [487, 32] on button "Save" at bounding box center [491, 27] width 28 height 12
click at [196, 27] on icon "close" at bounding box center [198, 27] width 4 height 4
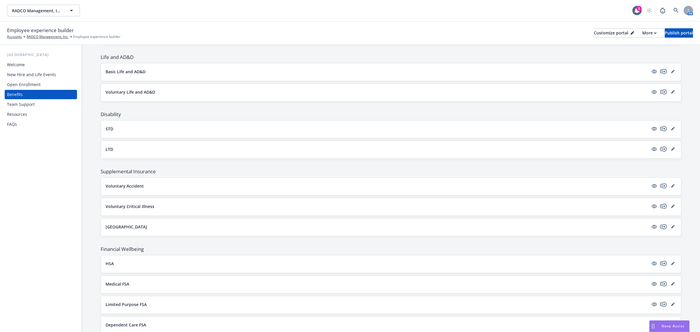
click at [135, 124] on div "STD" at bounding box center [391, 130] width 580 height 18
click at [670, 132] on link "editPencil" at bounding box center [673, 128] width 7 height 7
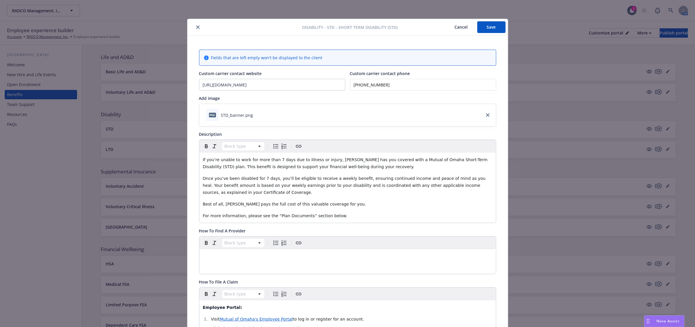
scroll to position [18, 0]
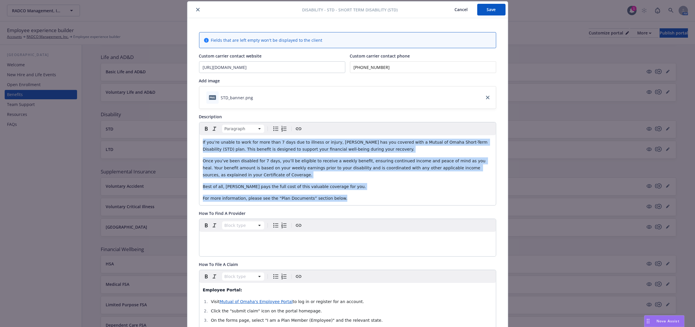
drag, startPoint x: 333, startPoint y: 199, endPoint x: 177, endPoint y: 134, distance: 168.9
click at [177, 134] on div "Disability - STD - Short Term Disability (STD) Cancel Save Fields that are left…" at bounding box center [347, 163] width 695 height 327
copy div "If you’re unable to work for more than 7 days due to illness or injury, [PERSON…"
click at [652, 321] on div "Nova Assist" at bounding box center [668, 320] width 32 height 5
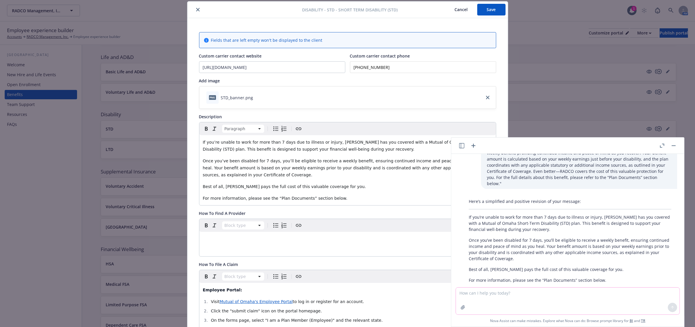
click at [541, 298] on textarea at bounding box center [567, 300] width 223 height 27
paste textarea "If you’re unable to work for more than 7 days due to illness or injury, [PERSON…"
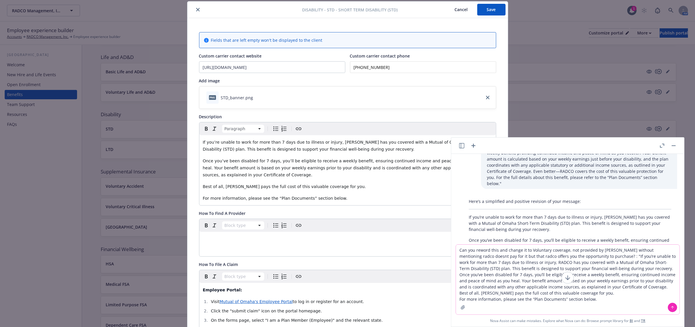
type textarea "Can you reword this and change it to Voluntary coverage, not provided by [PERSO…"
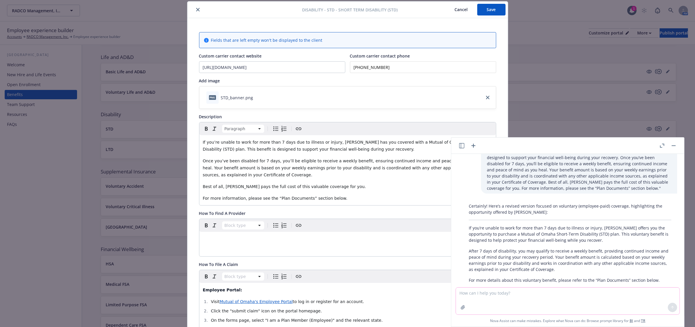
scroll to position [36, 0]
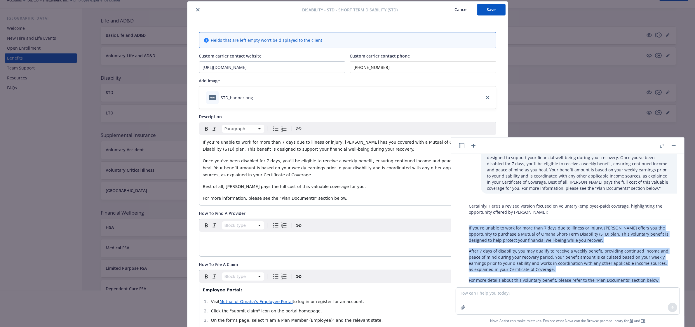
drag, startPoint x: 469, startPoint y: 213, endPoint x: 669, endPoint y: 268, distance: 207.2
click at [669, 268] on div "Certainly! Here’s a revised version focused on voluntary (employee-paid) covera…" at bounding box center [570, 242] width 214 height 85
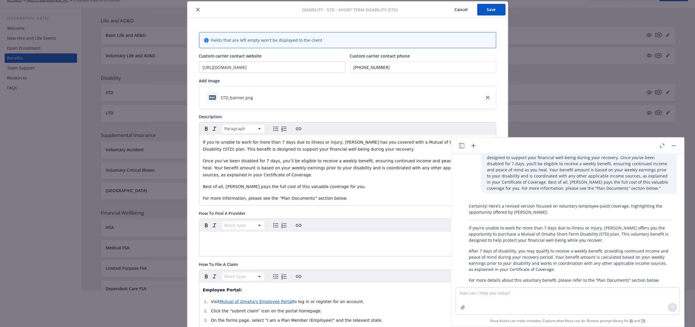
click at [326, 196] on span "For more information, please see the “Plan Documents” section below." at bounding box center [275, 198] width 145 height 5
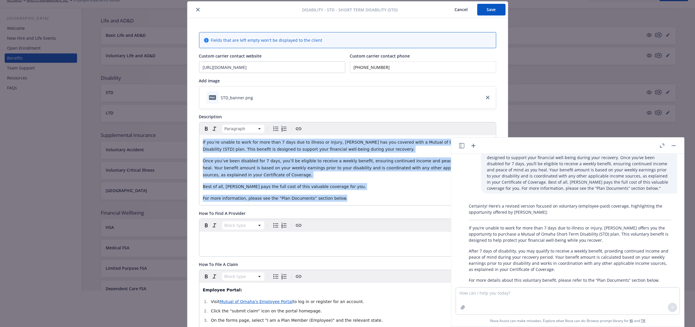
drag, startPoint x: 335, startPoint y: 196, endPoint x: 196, endPoint y: 143, distance: 148.9
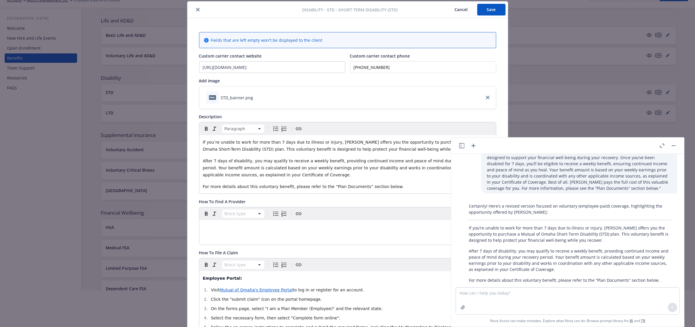
click at [484, 12] on button "Save" at bounding box center [491, 10] width 28 height 12
click at [672, 146] on button "button" at bounding box center [673, 145] width 7 height 7
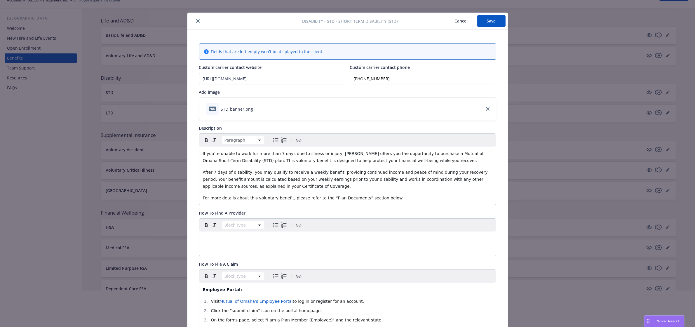
scroll to position [0, 0]
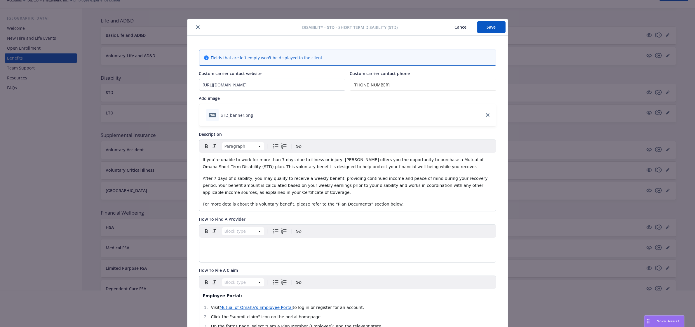
click at [484, 29] on button "Save" at bounding box center [491, 27] width 28 height 12
click at [196, 28] on icon "close" at bounding box center [198, 27] width 4 height 4
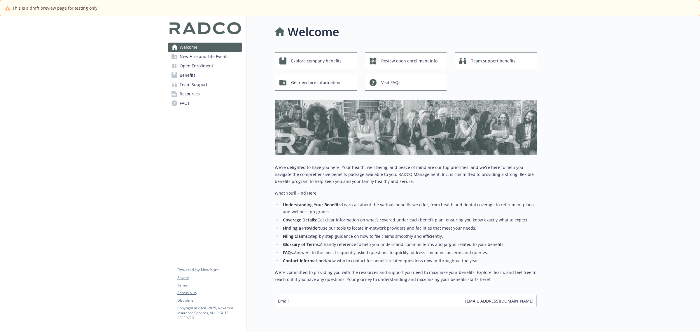
click at [203, 77] on link "Benefits" at bounding box center [205, 75] width 74 height 9
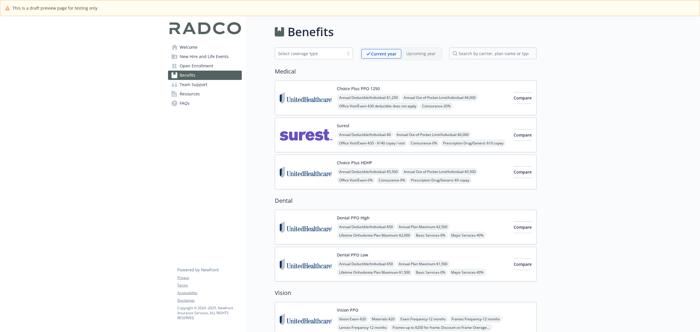
click at [315, 97] on img at bounding box center [306, 97] width 53 height 25
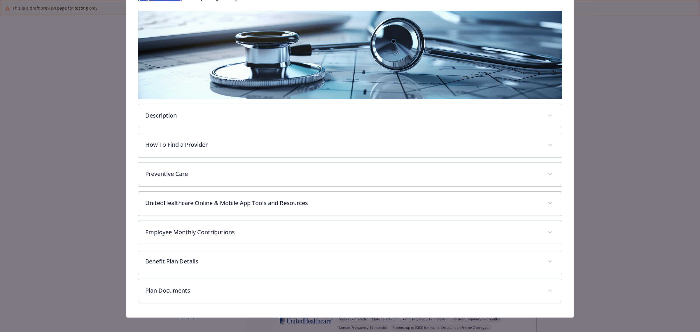
scroll to position [90, 0]
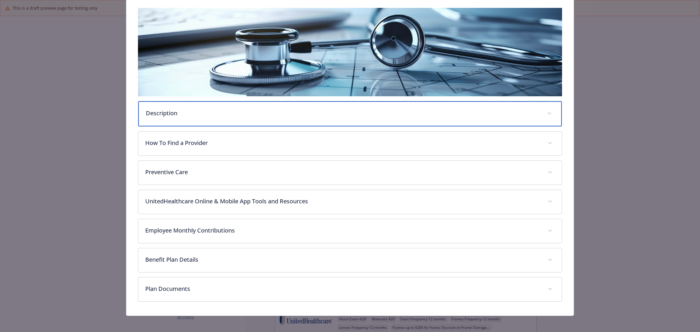
click at [282, 113] on p "Description" at bounding box center [343, 113] width 394 height 9
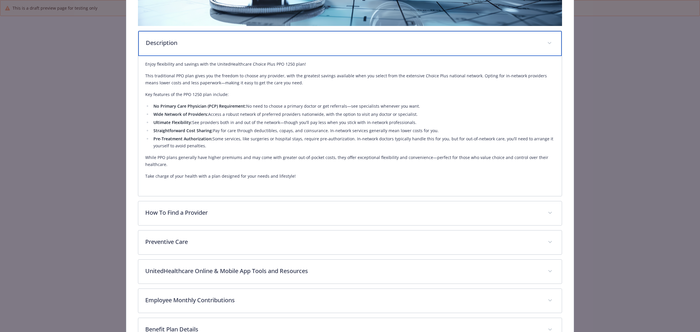
scroll to position [163, 0]
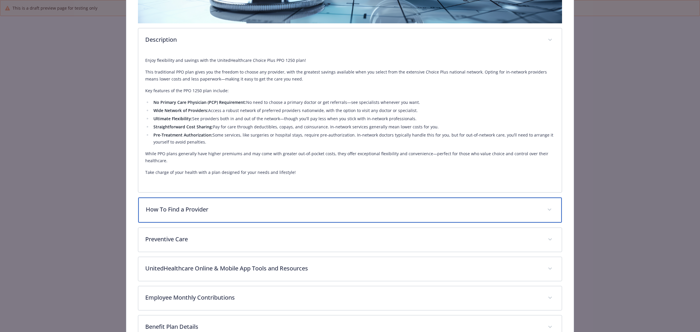
click at [208, 205] on p "How To Find a Provider" at bounding box center [343, 209] width 394 height 9
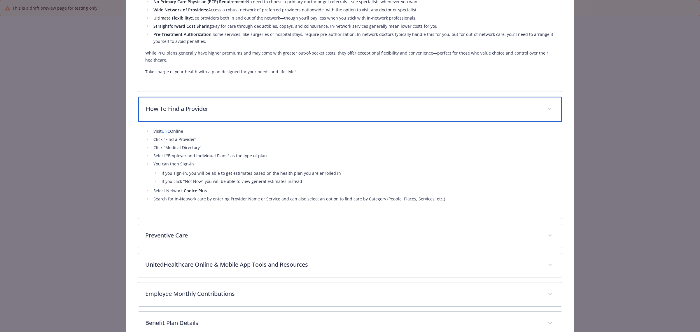
scroll to position [309, 0]
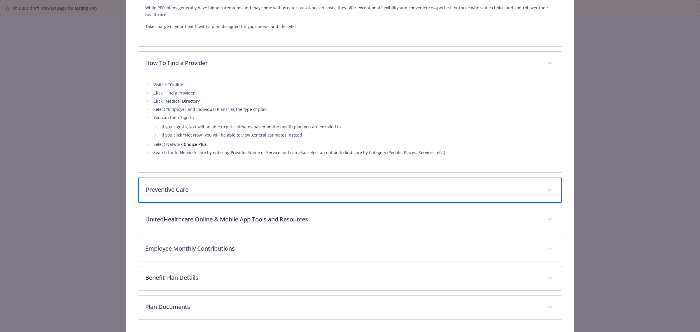
click at [206, 195] on div "Preventive Care" at bounding box center [350, 190] width 424 height 25
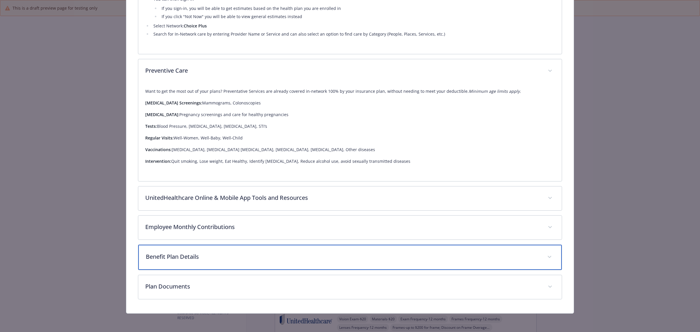
click at [195, 250] on div "Benefit Plan Details" at bounding box center [350, 257] width 424 height 25
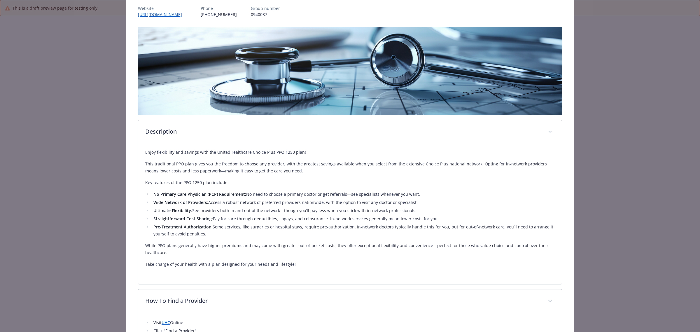
scroll to position [0, 0]
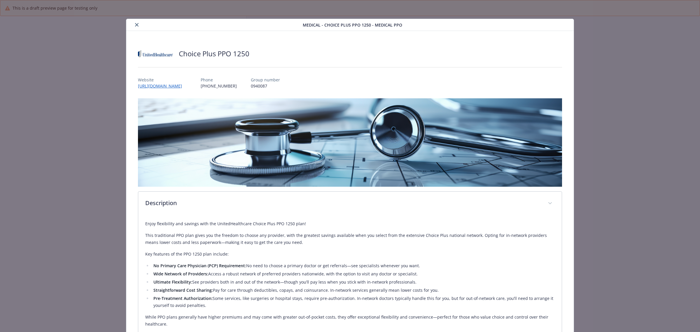
click at [136, 25] on icon "close" at bounding box center [137, 25] width 4 height 4
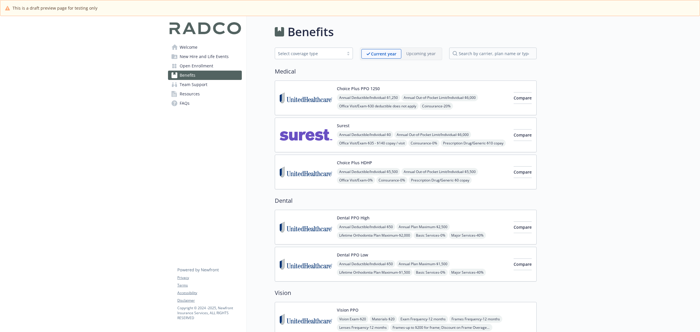
click at [307, 308] on img at bounding box center [306, 319] width 53 height 25
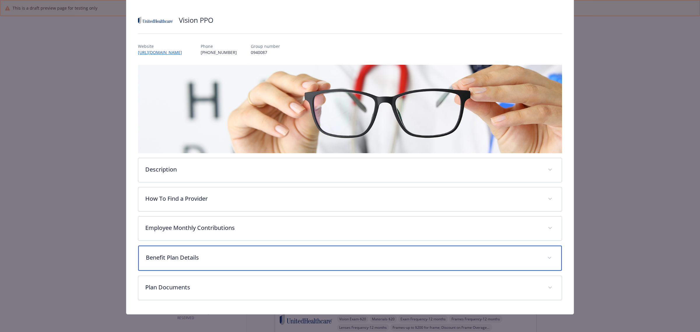
click at [185, 262] on div "Benefit Plan Details" at bounding box center [350, 258] width 424 height 25
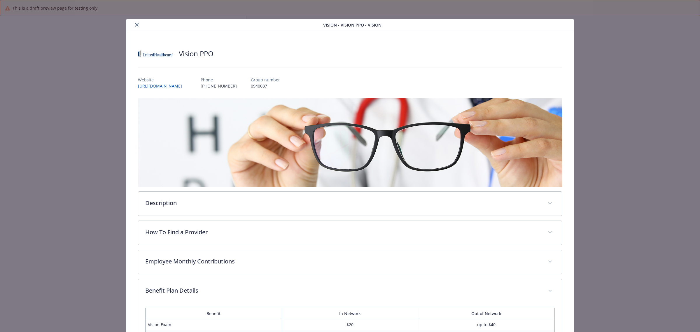
click at [133, 24] on button "close" at bounding box center [136, 24] width 7 height 7
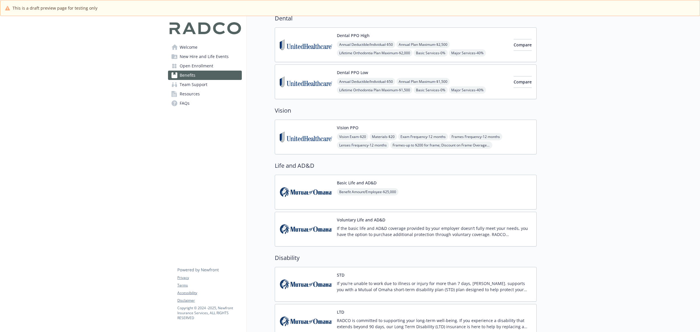
scroll to position [219, 0]
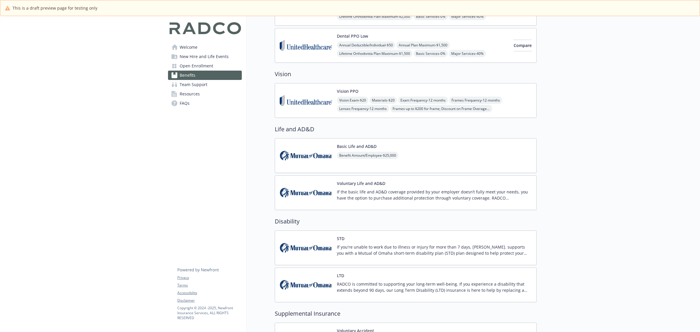
click at [297, 153] on img at bounding box center [306, 155] width 53 height 25
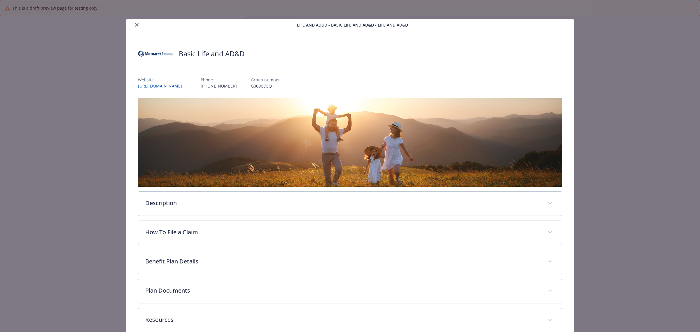
scroll to position [219, 0]
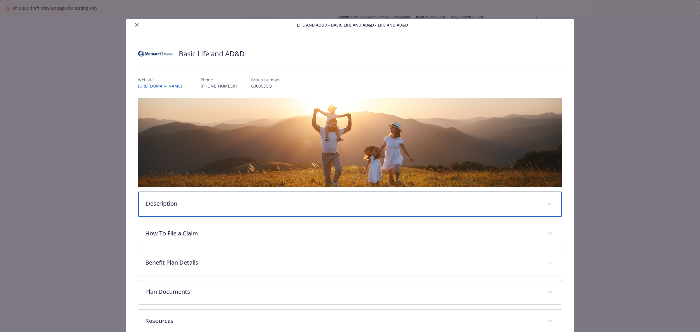
click at [216, 203] on p "Description" at bounding box center [343, 203] width 394 height 9
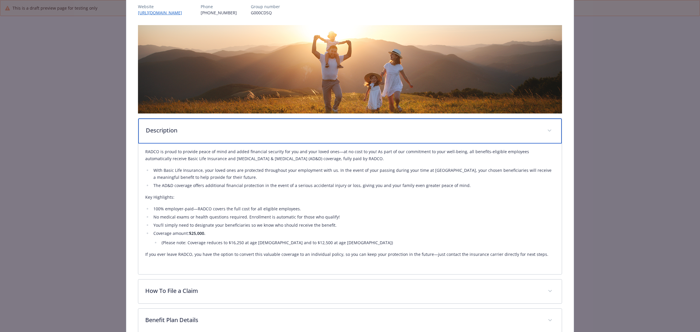
scroll to position [109, 0]
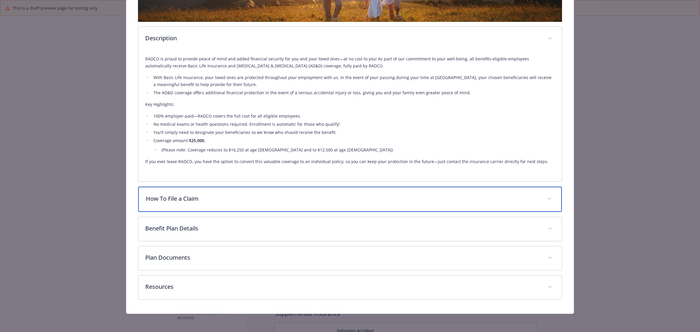
click at [286, 204] on div "How To File a Claim" at bounding box center [350, 199] width 424 height 25
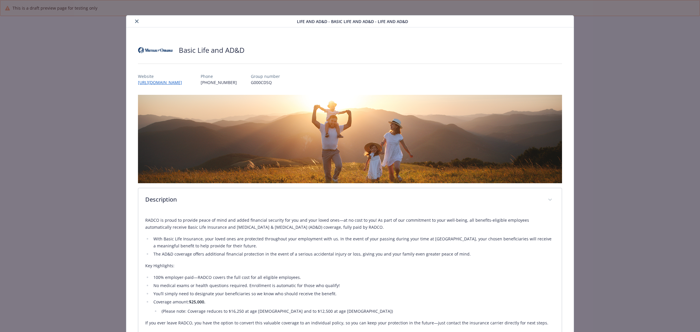
scroll to position [0, 0]
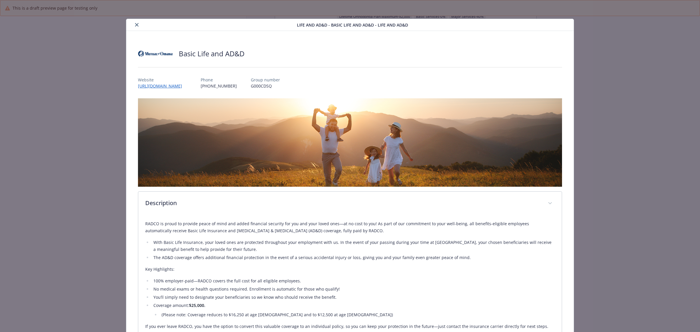
click at [135, 25] on icon "close" at bounding box center [137, 25] width 4 height 4
